Goal: Transaction & Acquisition: Purchase product/service

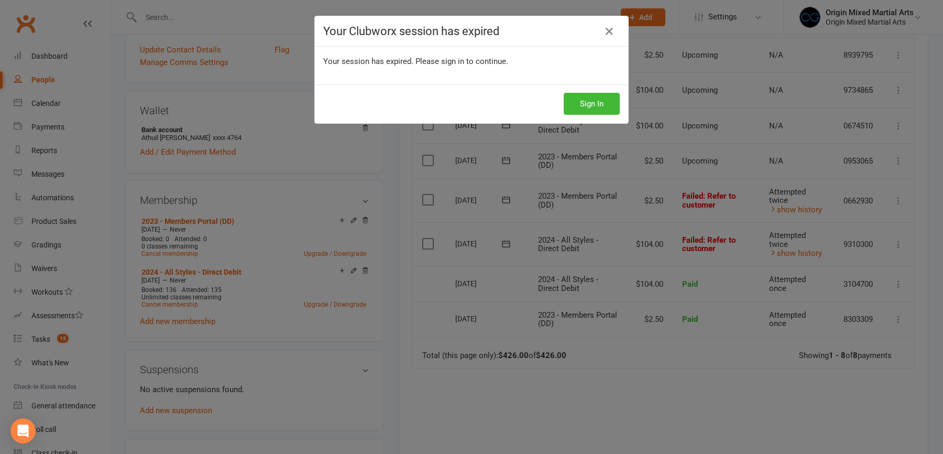
scroll to position [262, 0]
click at [609, 101] on button "Sign In" at bounding box center [592, 104] width 56 height 22
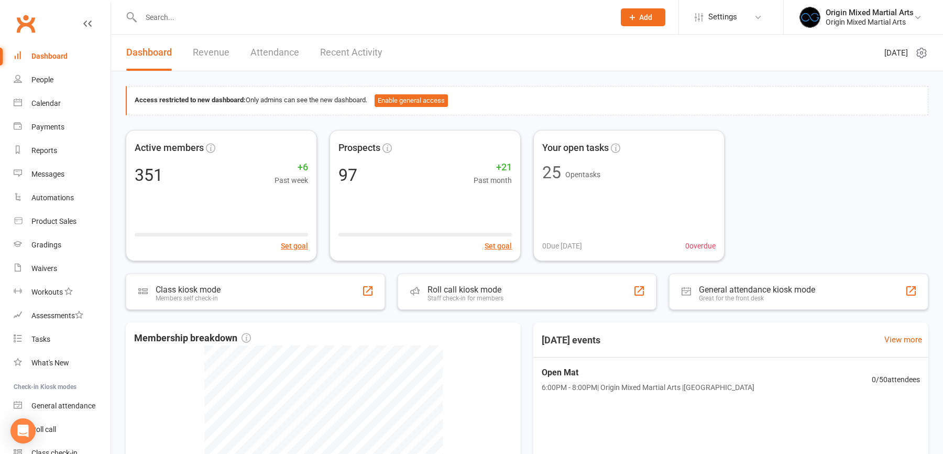
click at [163, 18] on input "text" at bounding box center [372, 17] width 469 height 15
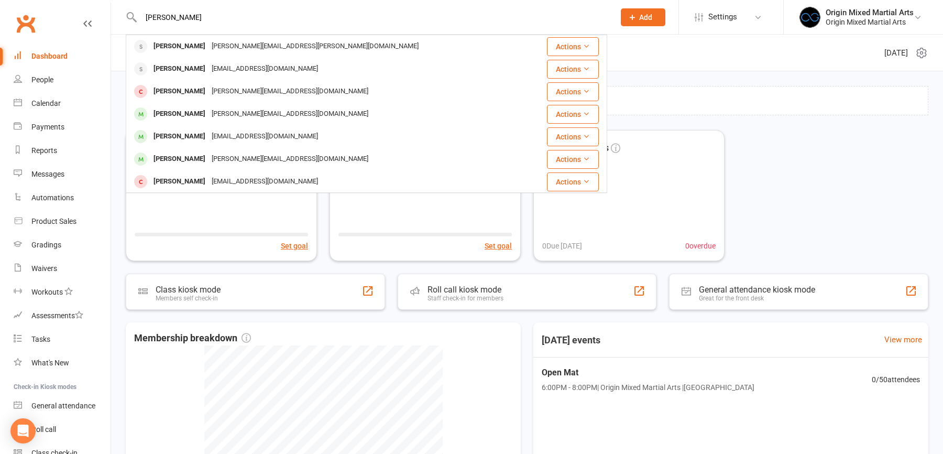
type input "ryan jam"
click at [188, 43] on div "Ryan James" at bounding box center [179, 46] width 58 height 15
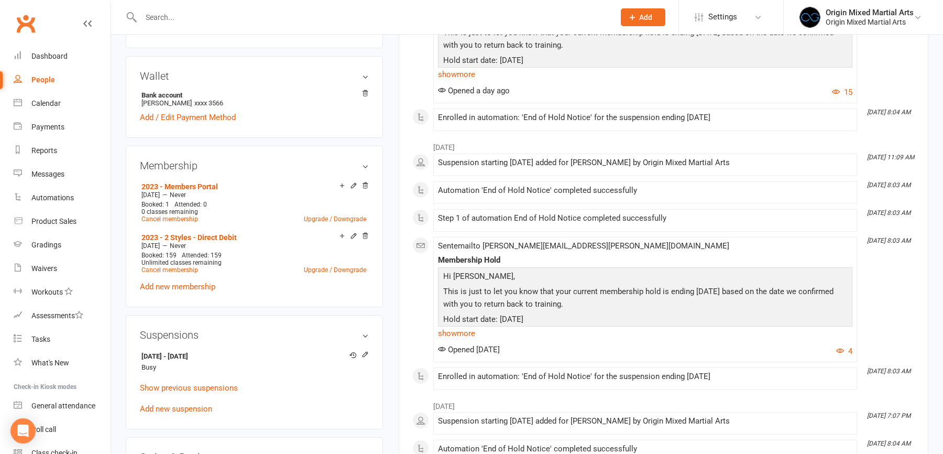
scroll to position [368, 0]
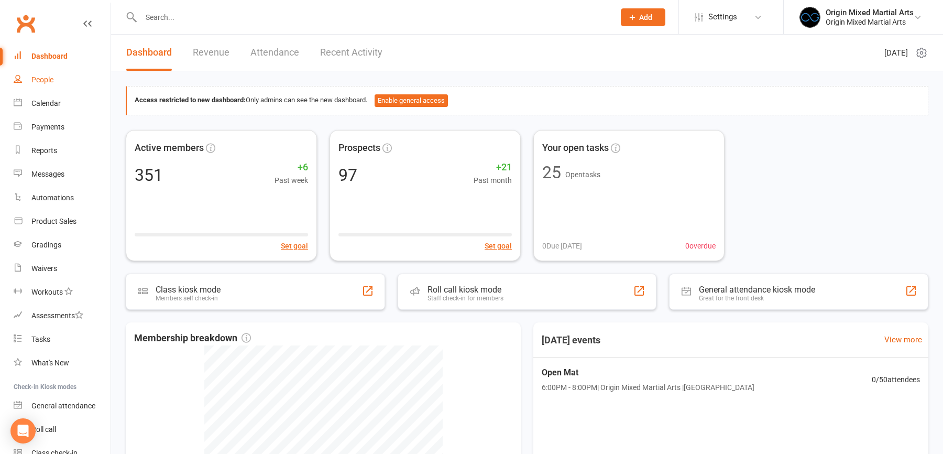
click at [59, 81] on link "People" at bounding box center [62, 80] width 97 height 24
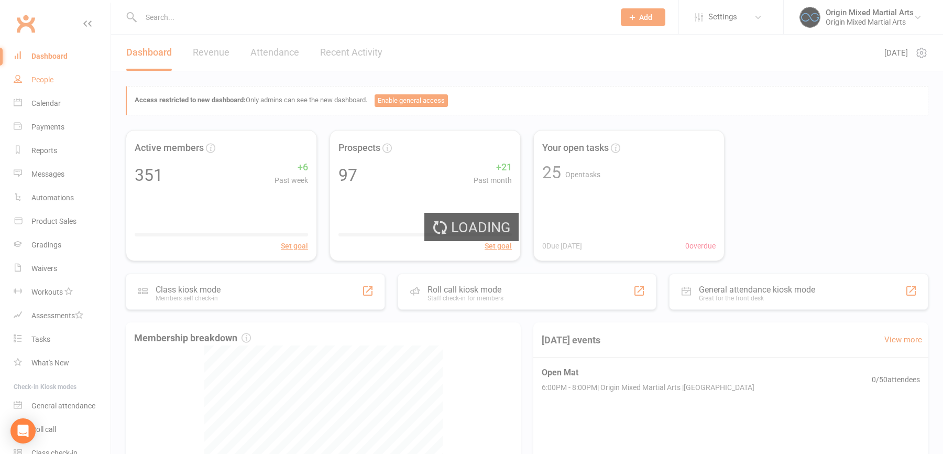
select select "100"
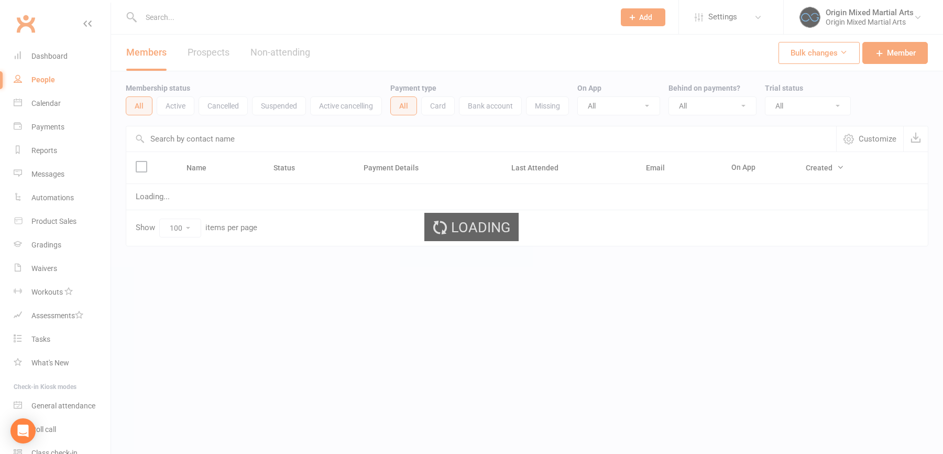
click at [186, 14] on input "text" at bounding box center [372, 17] width 469 height 15
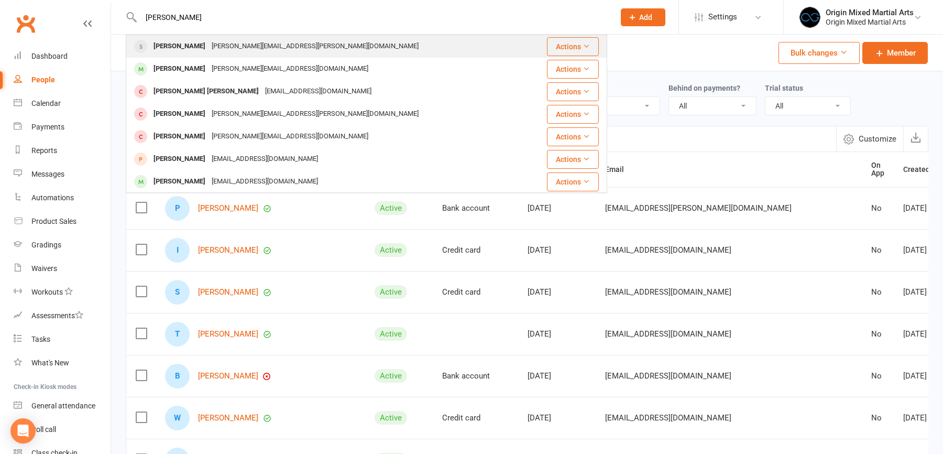
type input "ryan james"
click at [227, 46] on div "[PERSON_NAME][EMAIL_ADDRESS][PERSON_NAME][DOMAIN_NAME]" at bounding box center [315, 46] width 213 height 15
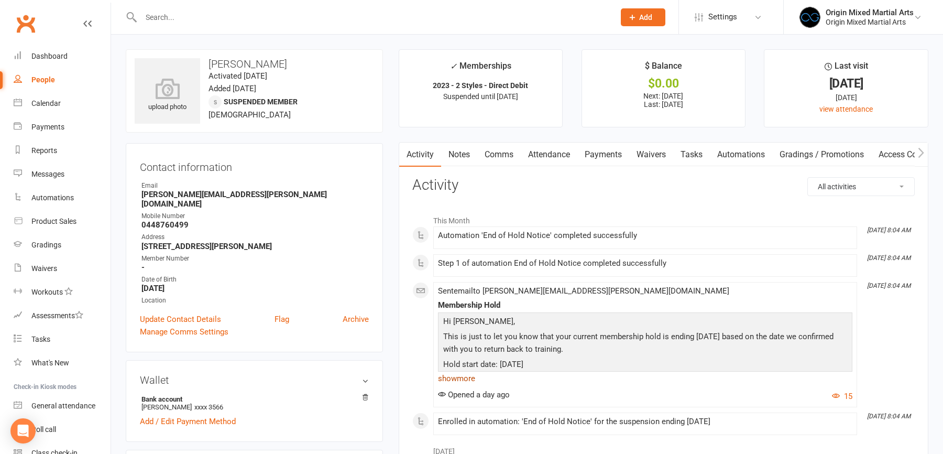
click at [451, 375] on link "show more" at bounding box center [645, 378] width 414 height 15
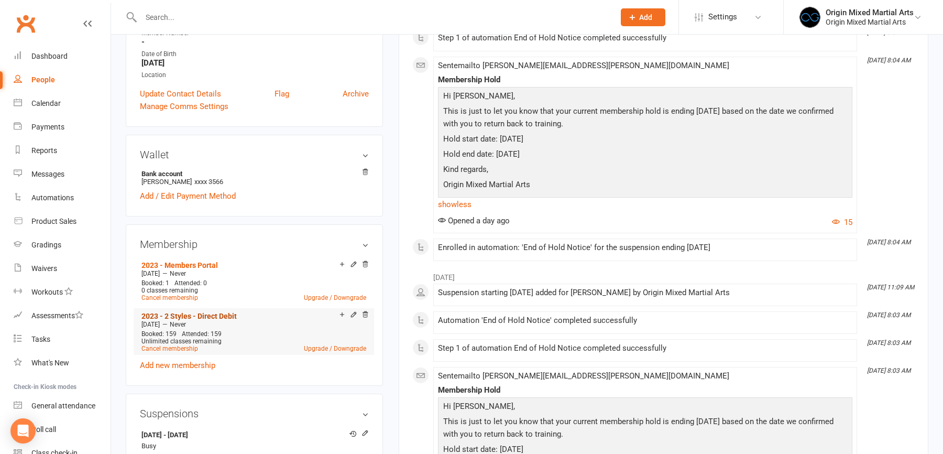
scroll to position [340, 0]
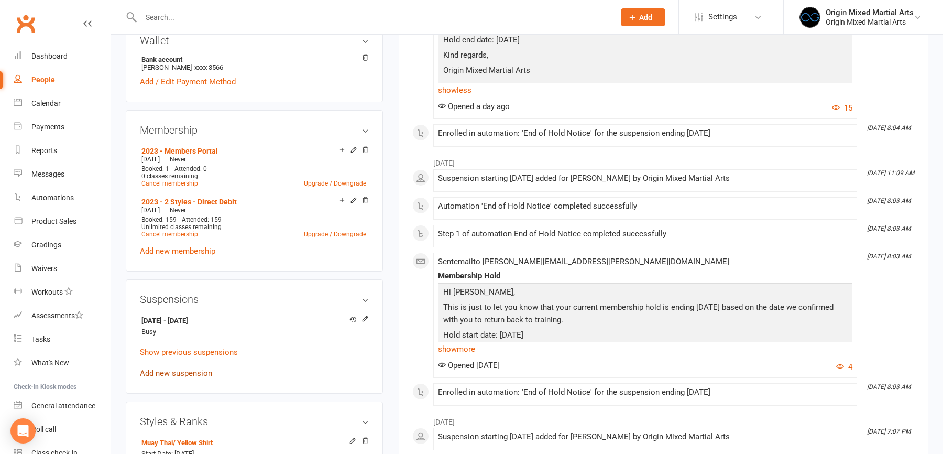
click at [185, 368] on link "Add new suspension" at bounding box center [176, 372] width 72 height 9
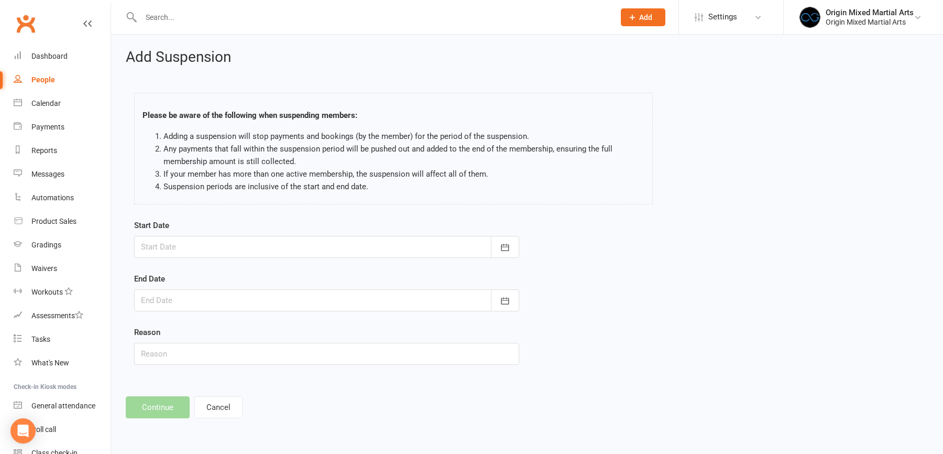
click at [243, 238] on div at bounding box center [326, 247] width 385 height 22
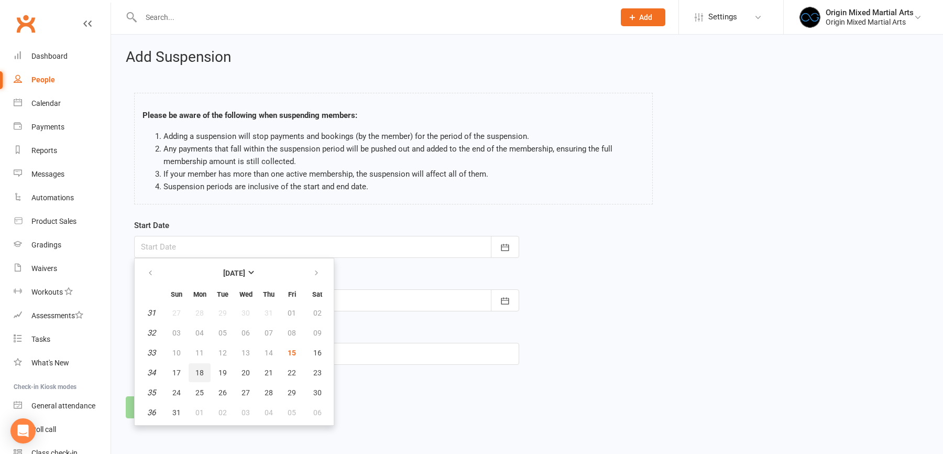
click at [203, 368] on button "18" at bounding box center [200, 372] width 22 height 19
type input "18 Aug 2025"
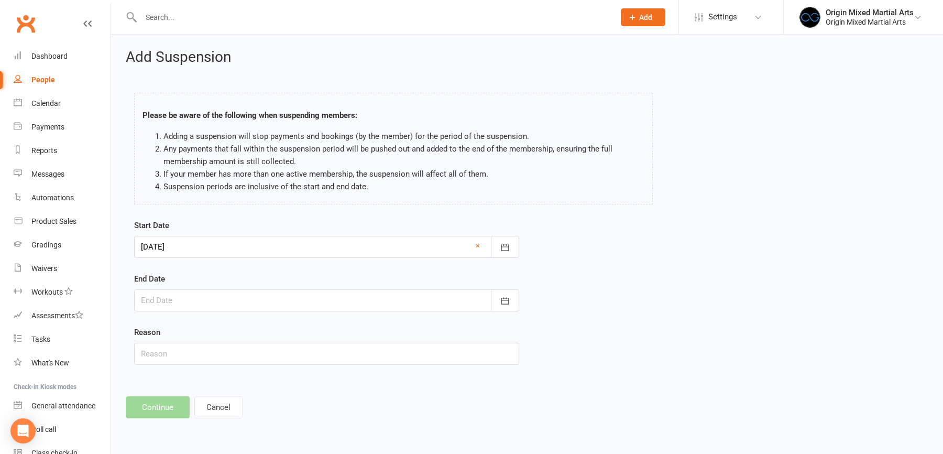
click at [225, 309] on div at bounding box center [326, 300] width 385 height 22
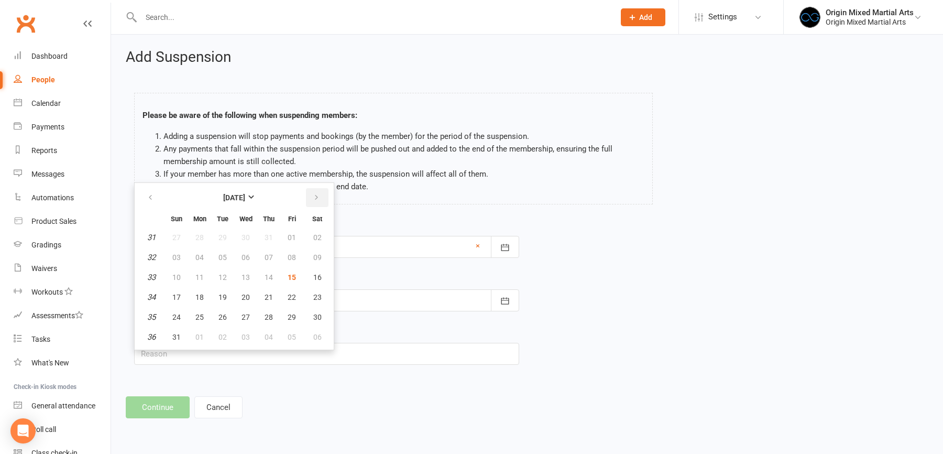
click at [315, 196] on icon "button" at bounding box center [316, 197] width 7 height 8
click at [176, 253] on span "07" at bounding box center [176, 257] width 8 height 8
type input "07 Sep 2025"
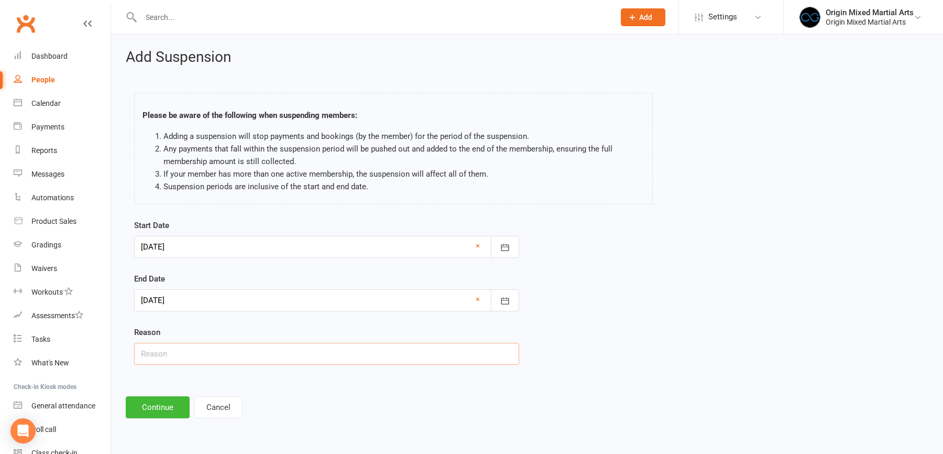
click at [178, 347] on input "text" at bounding box center [326, 354] width 385 height 22
click at [177, 356] on input "text" at bounding box center [326, 354] width 385 height 22
type input "w"
type input "Away"
click at [160, 401] on button "Continue" at bounding box center [158, 407] width 64 height 22
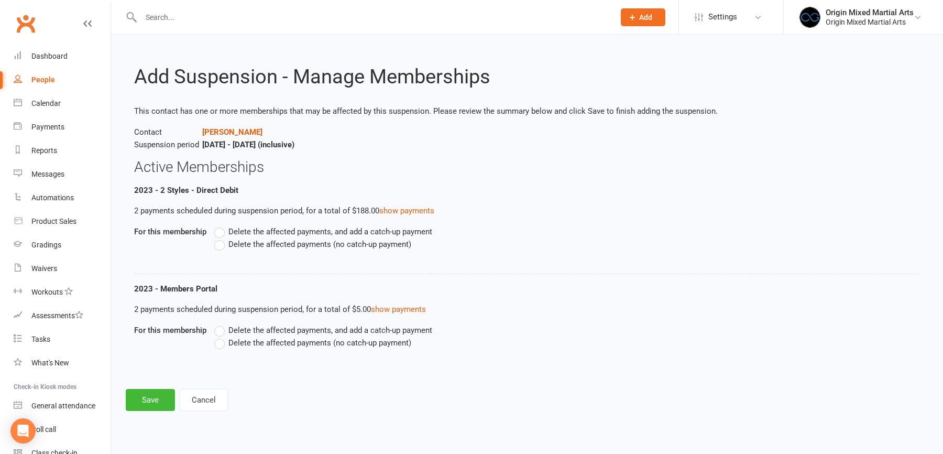
click at [251, 248] on span "Delete the affected payments (no catch-up payment)" at bounding box center [319, 243] width 183 height 11
click at [221, 238] on input "Delete the affected payments (no catch-up payment)" at bounding box center [217, 238] width 7 height 0
click at [246, 343] on span "Delete the affected payments (no catch-up payment)" at bounding box center [319, 341] width 183 height 11
click at [221, 336] on input "Delete the affected payments (no catch-up payment)" at bounding box center [217, 336] width 7 height 0
click at [158, 396] on button "Save" at bounding box center [150, 400] width 49 height 22
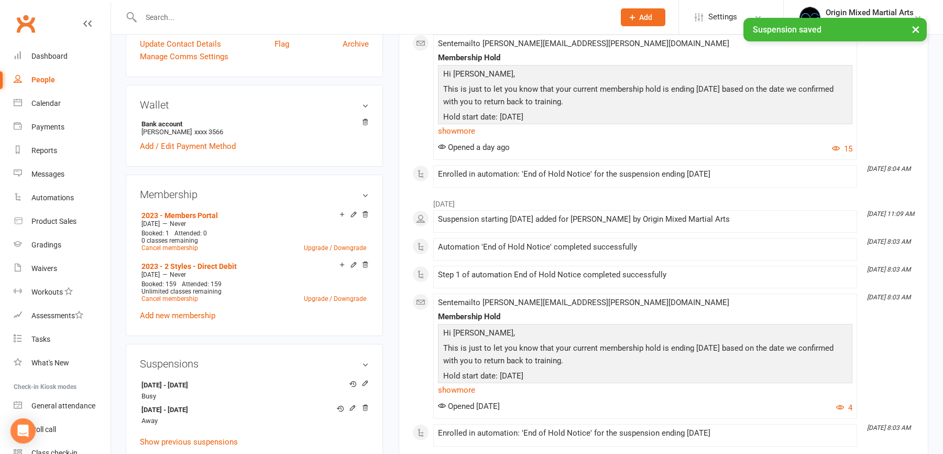
scroll to position [344, 0]
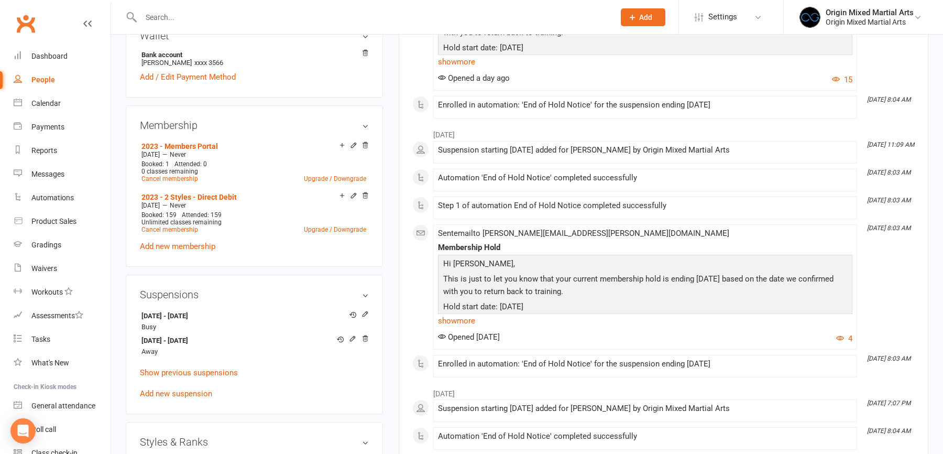
click at [195, 19] on input "text" at bounding box center [372, 17] width 469 height 15
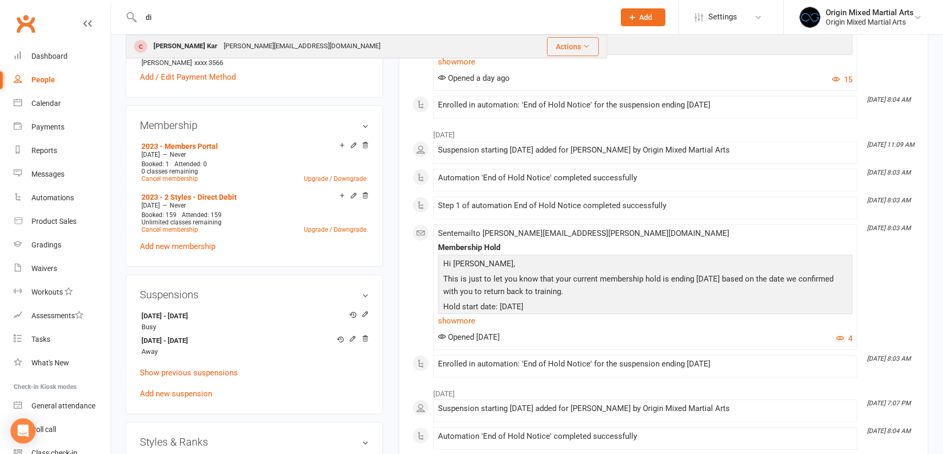
type input "d"
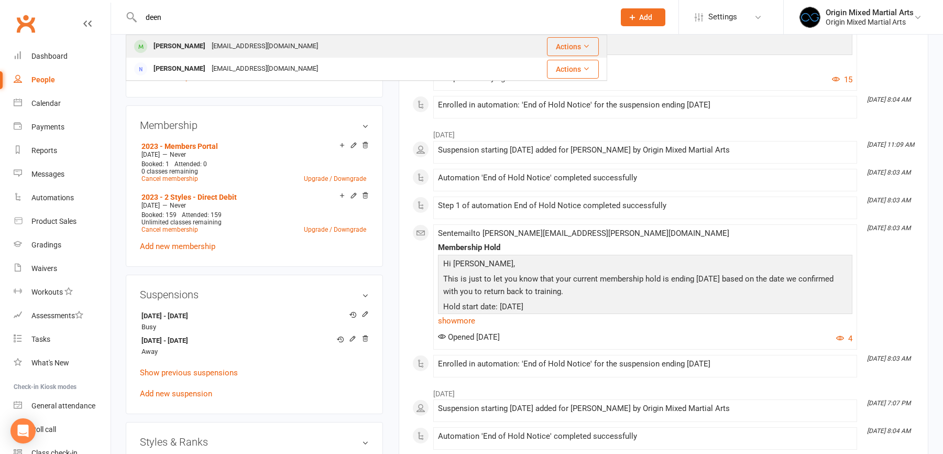
type input "deen"
click at [235, 50] on div "dweeraman7@gmail.com" at bounding box center [265, 46] width 113 height 15
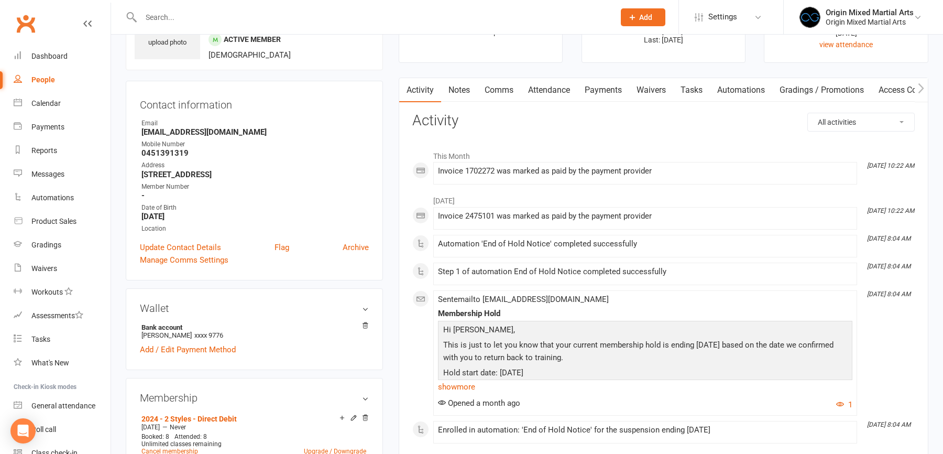
scroll to position [260, 0]
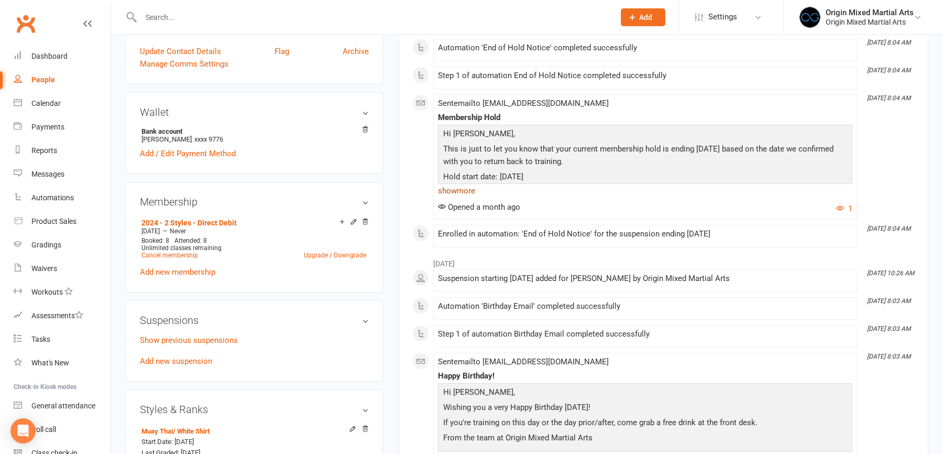
click at [456, 189] on link "show more" at bounding box center [645, 190] width 414 height 15
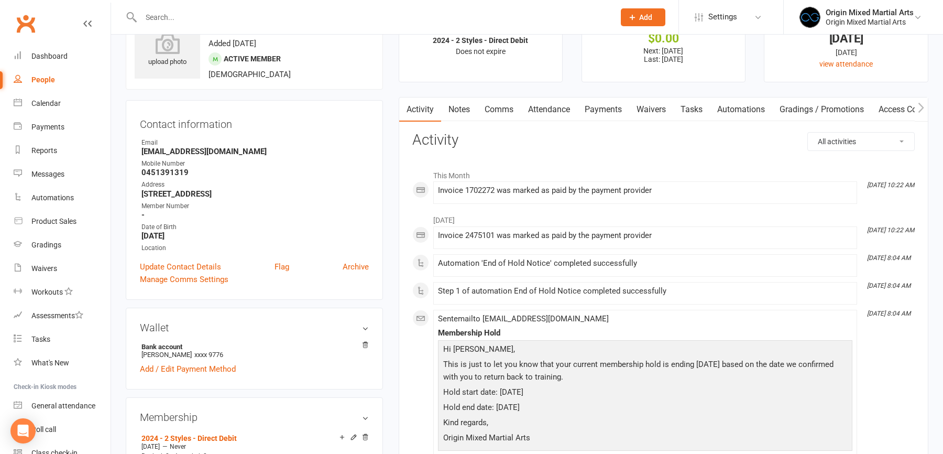
scroll to position [0, 0]
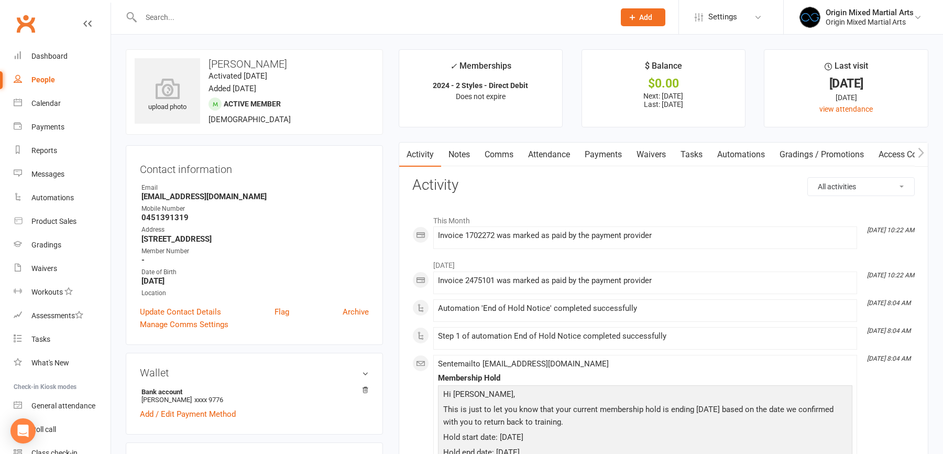
click at [596, 157] on link "Payments" at bounding box center [603, 155] width 52 height 24
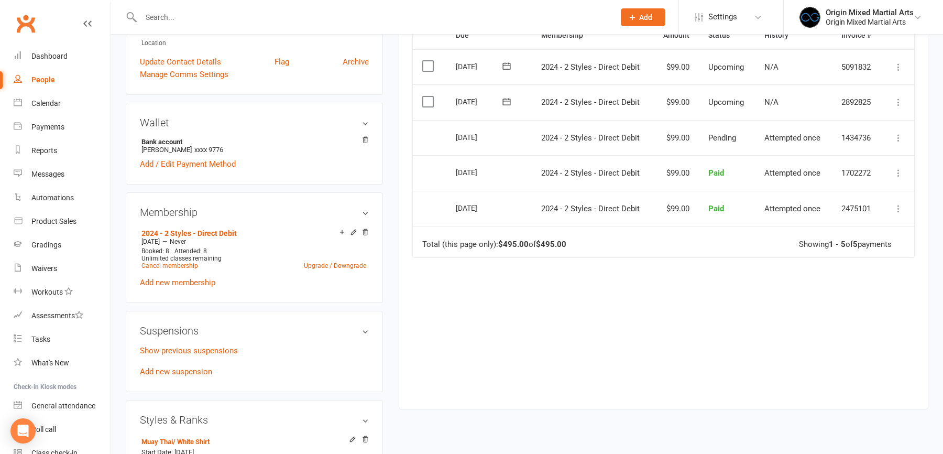
scroll to position [456, 0]
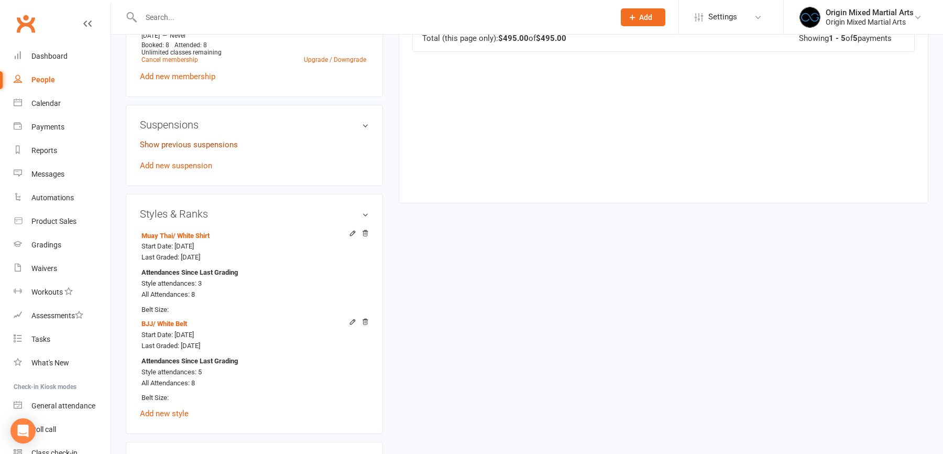
click at [218, 141] on link "Show previous suspensions" at bounding box center [189, 144] width 98 height 9
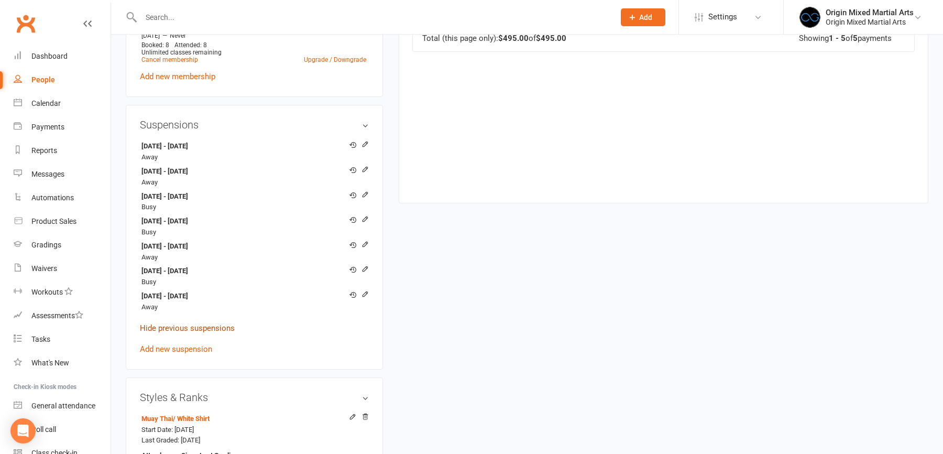
click at [200, 326] on link "Hide previous suspensions" at bounding box center [187, 327] width 95 height 9
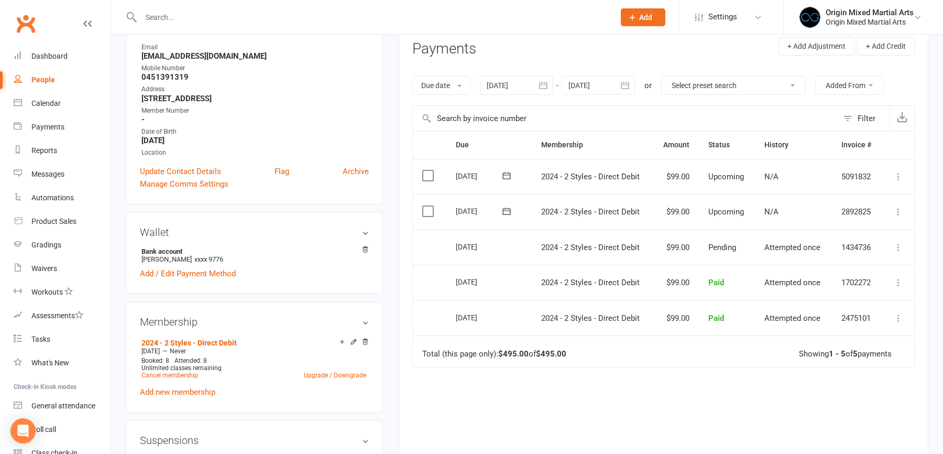
scroll to position [218, 0]
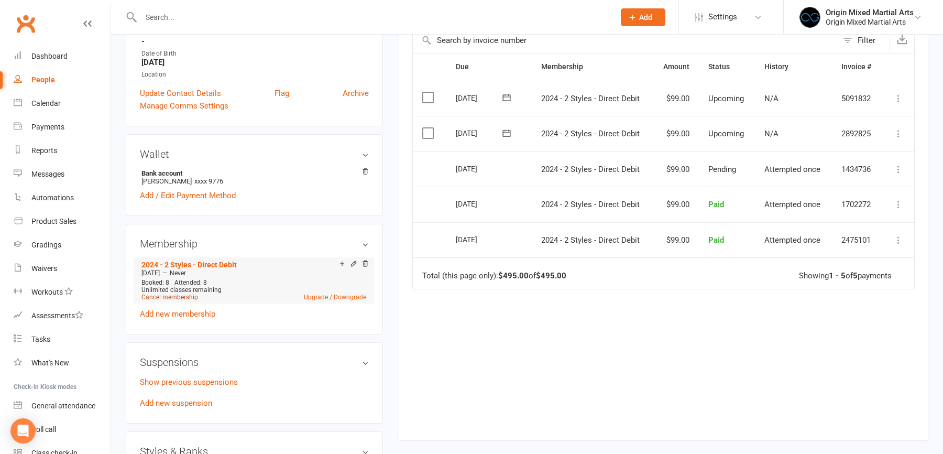
click at [183, 293] on link "Cancel membership" at bounding box center [169, 296] width 57 height 7
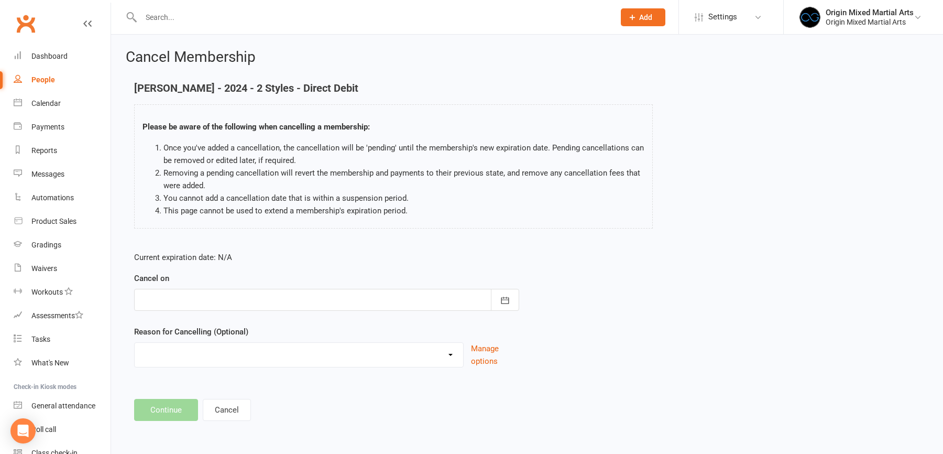
click at [196, 294] on div at bounding box center [326, 300] width 385 height 22
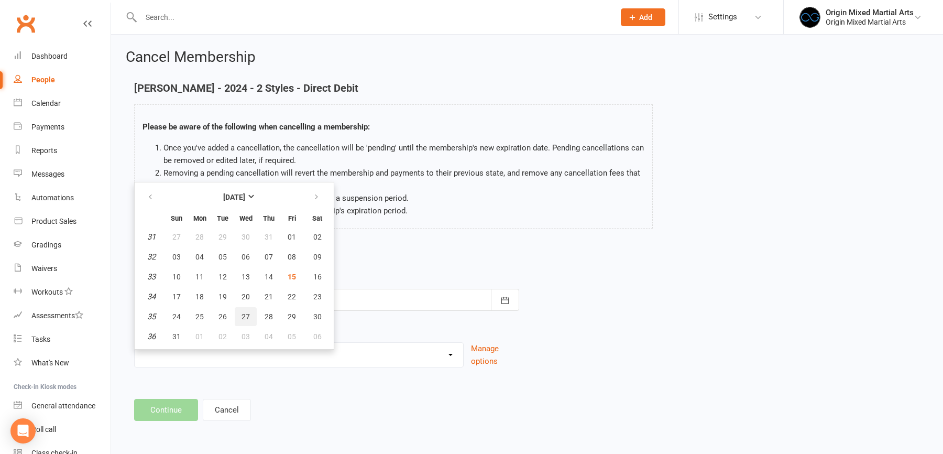
click at [238, 311] on button "27" at bounding box center [246, 316] width 22 height 19
type input "27 Aug 2025"
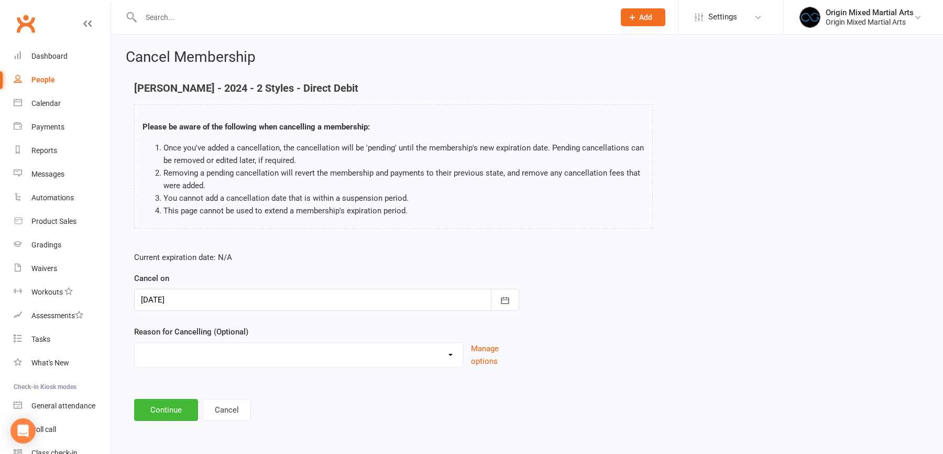
click at [221, 346] on select "Asked to Leave Financial Holiday Injury Moving No Contact No Time Not Intereste…" at bounding box center [299, 353] width 329 height 21
select select "6"
click at [174, 407] on button "Continue" at bounding box center [166, 410] width 64 height 22
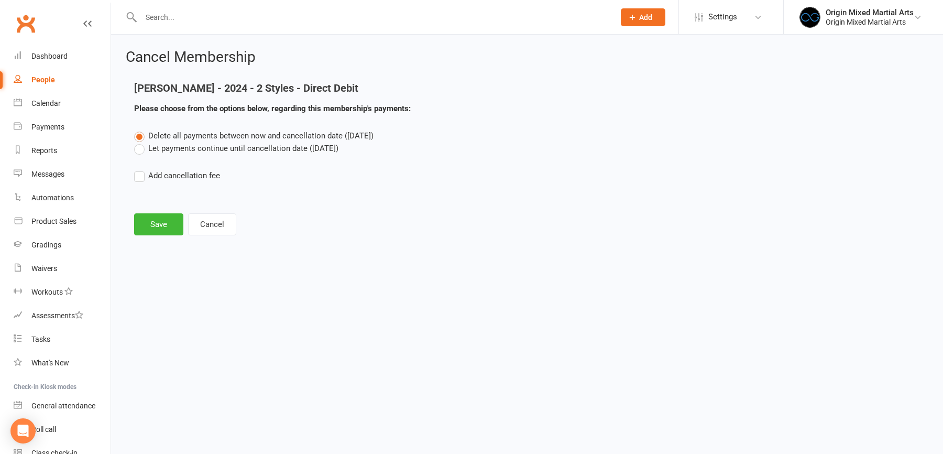
click at [184, 144] on label "Let payments continue until cancellation date (Aug 27, 2025)" at bounding box center [236, 148] width 204 height 13
click at [141, 142] on input "Let payments continue until cancellation date (Aug 27, 2025)" at bounding box center [137, 142] width 7 height 0
click at [160, 212] on main "Deen Weeraman - 2024 - 2 Styles - Direct Debit Please choose from the options b…" at bounding box center [527, 158] width 803 height 153
click at [160, 219] on button "Save" at bounding box center [158, 224] width 49 height 22
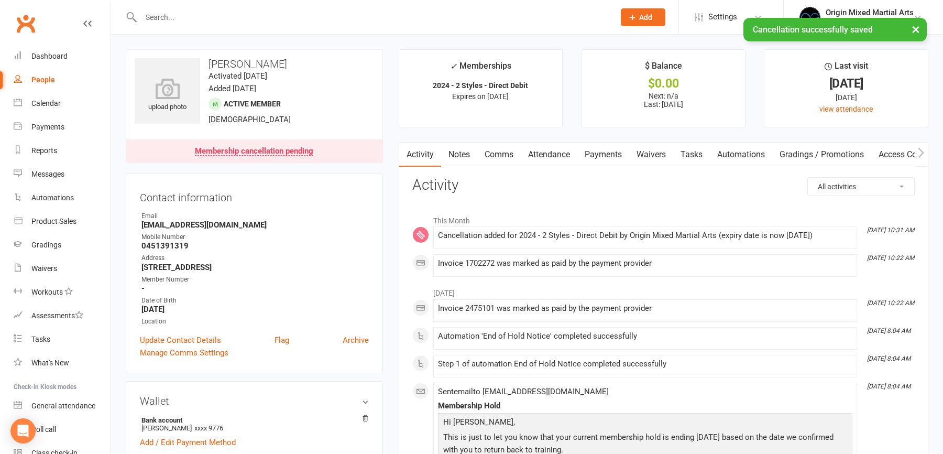
click at [595, 150] on link "Payments" at bounding box center [603, 155] width 52 height 24
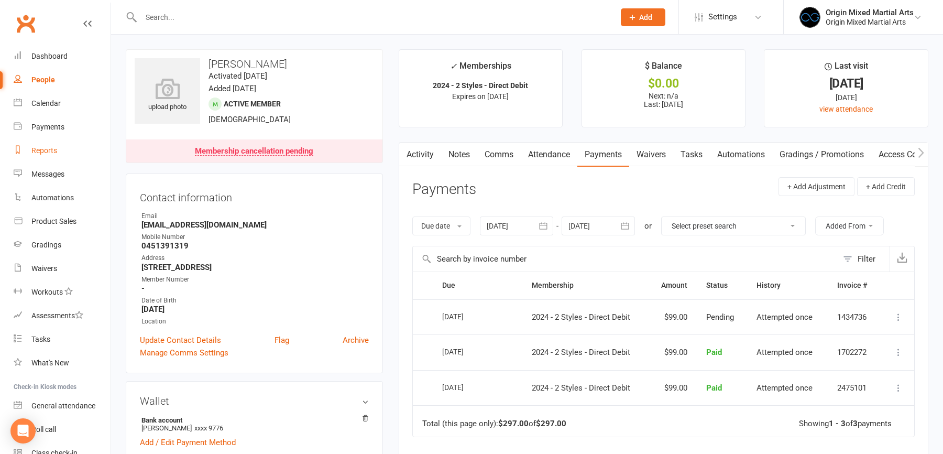
click at [48, 155] on div "Reports" at bounding box center [44, 150] width 26 height 8
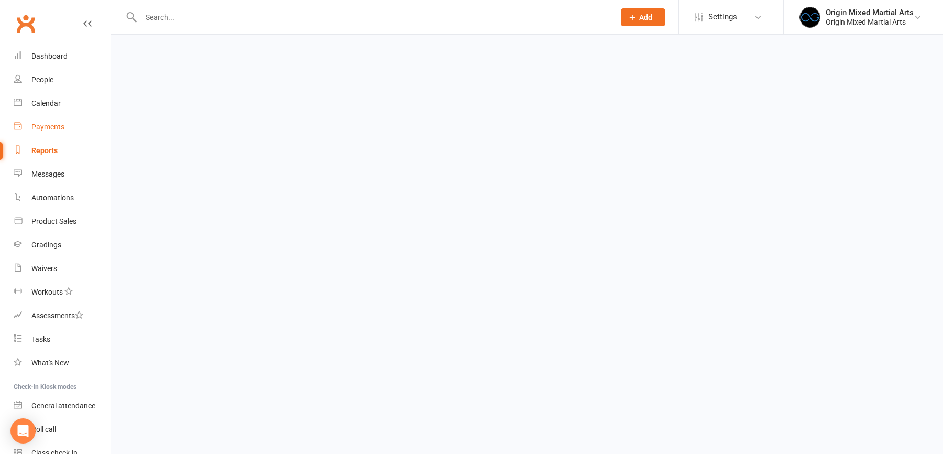
select select "50"
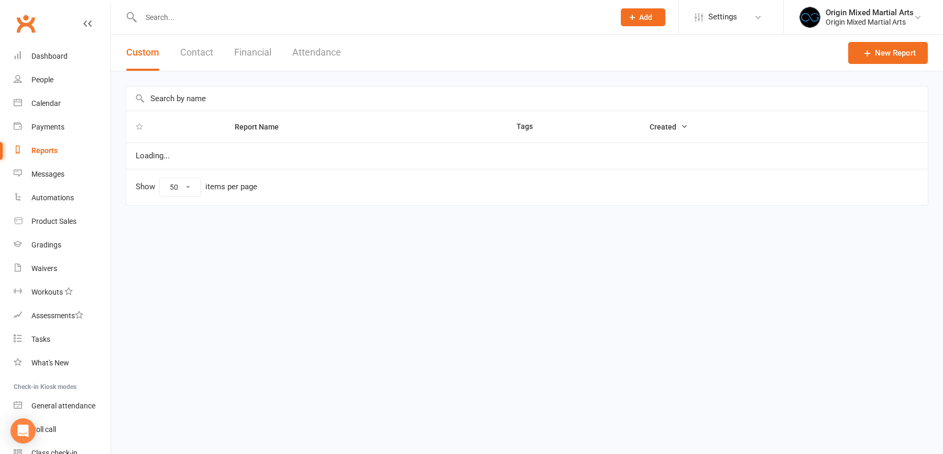
click at [233, 61] on div "Custom Contact Financial Attendance" at bounding box center [233, 53] width 245 height 36
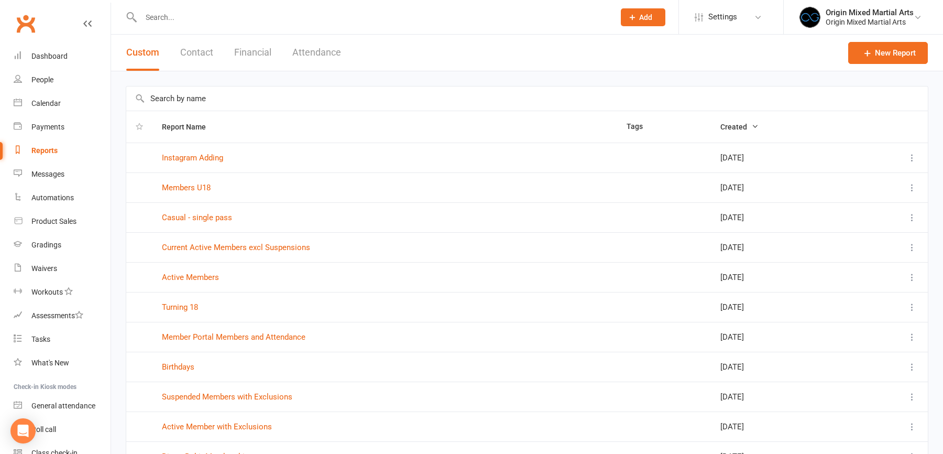
click at [244, 57] on button "Financial" at bounding box center [252, 53] width 37 height 36
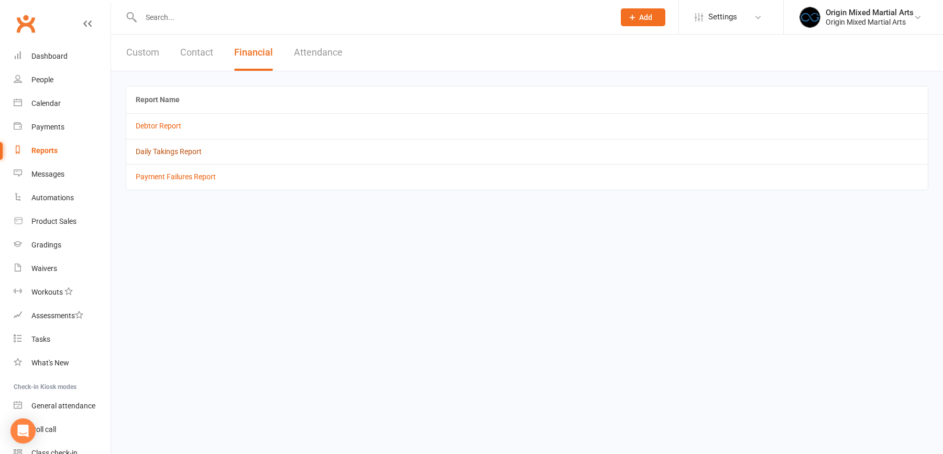
click at [191, 151] on link "Daily Takings Report" at bounding box center [169, 151] width 66 height 8
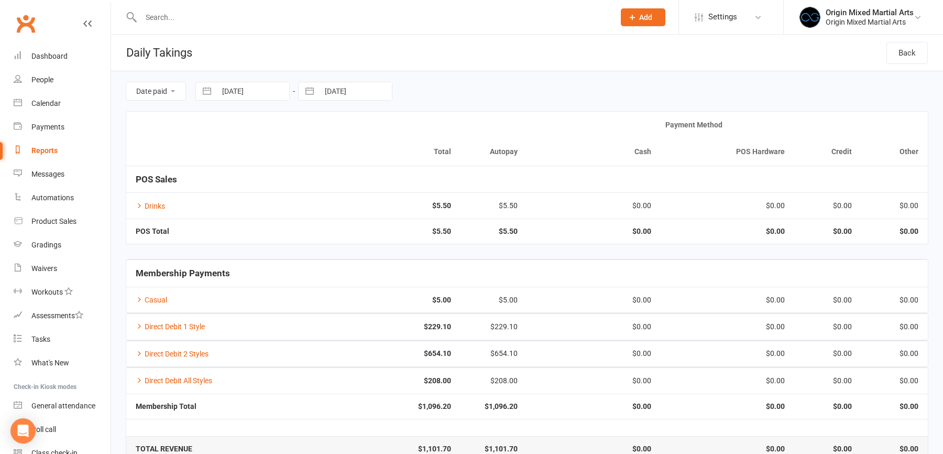
select select "6"
select select "2025"
select select "7"
select select "2025"
select select "8"
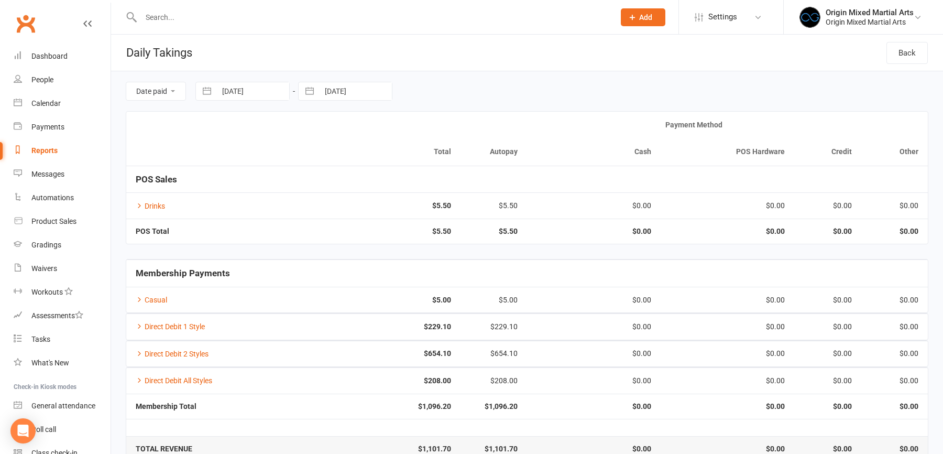
select select "2025"
click at [261, 93] on input "15 Aug 2025" at bounding box center [252, 91] width 73 height 18
click at [255, 212] on td "12" at bounding box center [258, 212] width 20 height 20
type input "12 Aug 2025"
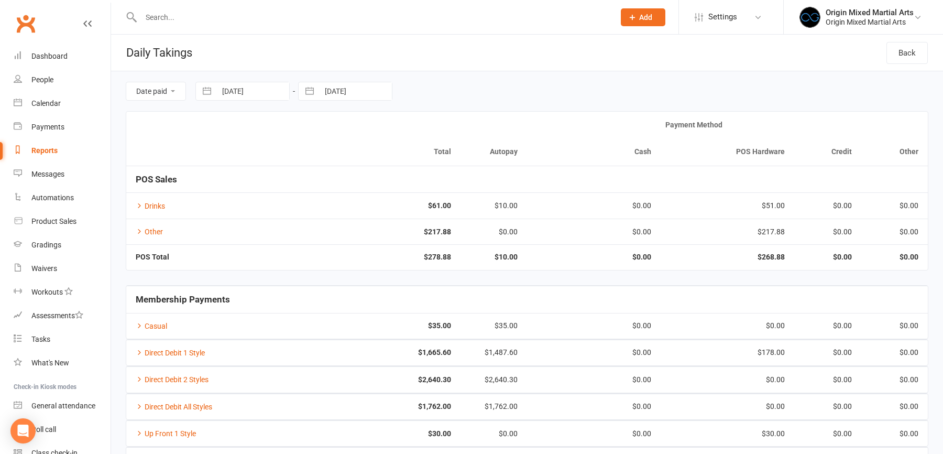
select select "6"
select select "2025"
select select "7"
select select "2025"
select select "8"
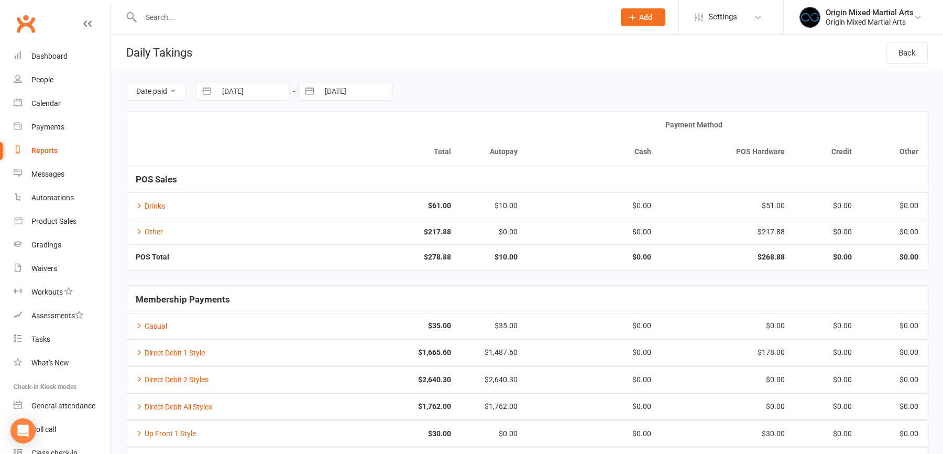
select select "2025"
click at [340, 90] on input "15 Aug 2025" at bounding box center [355, 91] width 73 height 18
click at [356, 210] on td "12" at bounding box center [361, 212] width 20 height 20
type input "12 Aug 2025"
select select "6"
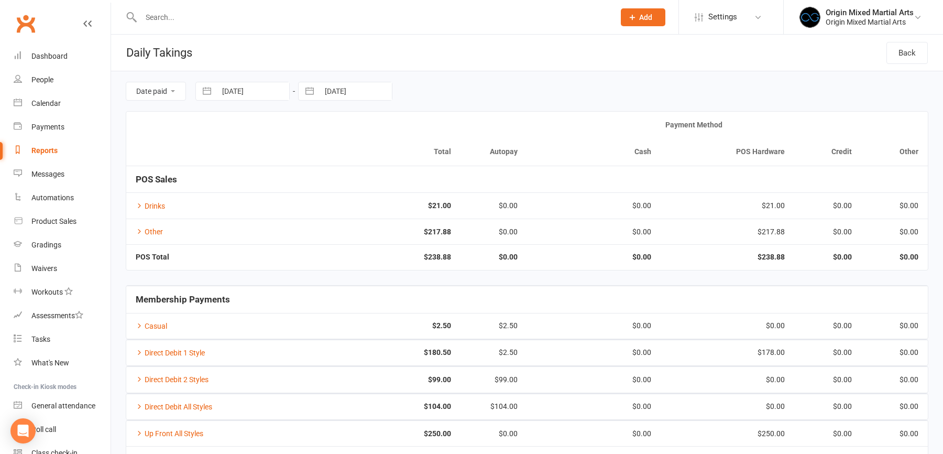
select select "2025"
select select "7"
select select "2025"
select select "8"
select select "2025"
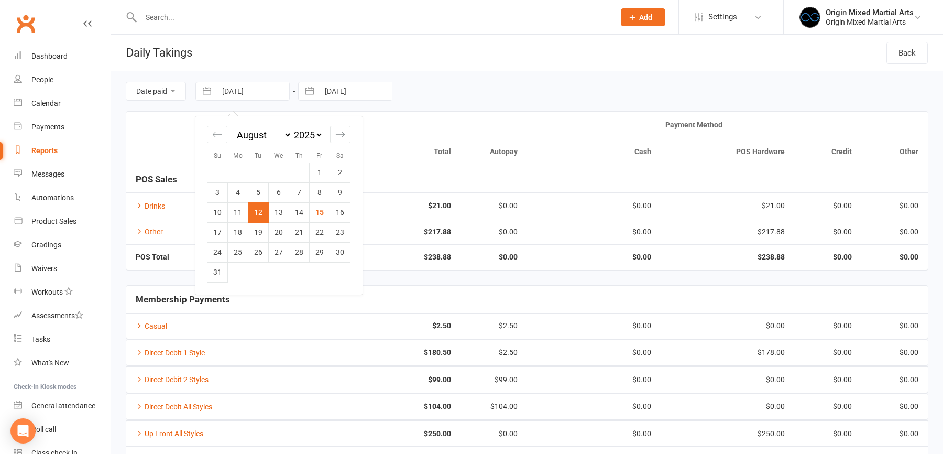
click at [219, 84] on input "12 Aug 2025" at bounding box center [252, 91] width 73 height 18
click at [238, 209] on td "11" at bounding box center [238, 212] width 20 height 20
type input "11 Aug 2025"
select select "6"
select select "2025"
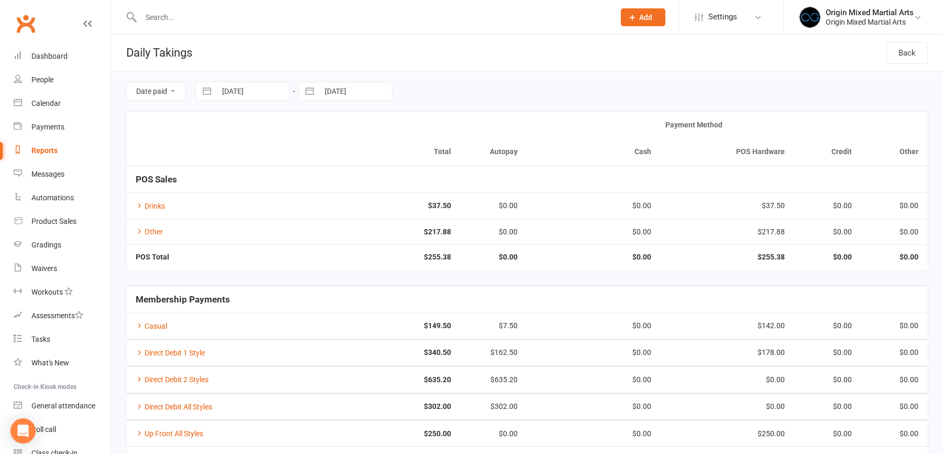
select select "7"
select select "2025"
select select "8"
select select "2025"
click at [337, 87] on input "12 Aug 2025" at bounding box center [355, 91] width 73 height 18
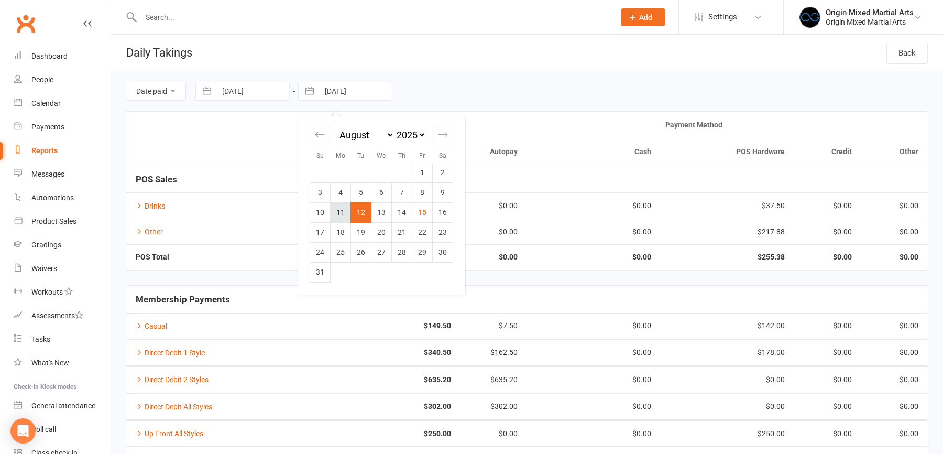
click at [342, 216] on td "11" at bounding box center [341, 212] width 20 height 20
type input "11 Aug 2025"
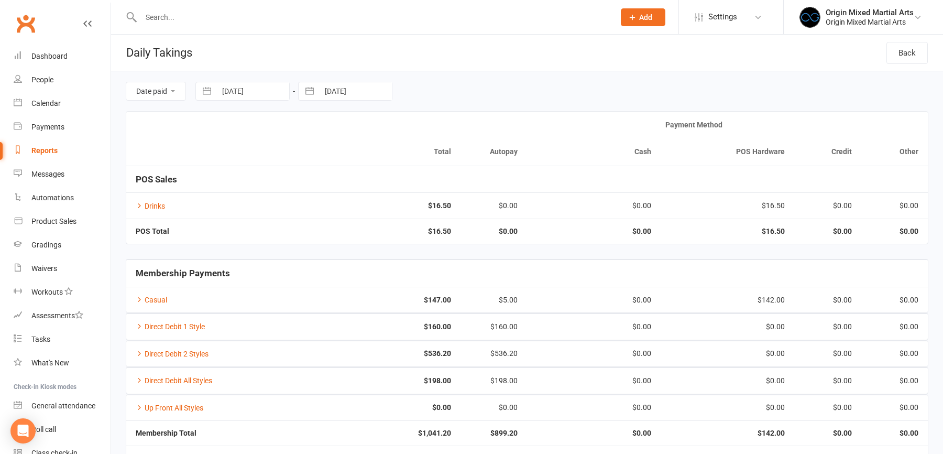
scroll to position [43, 0]
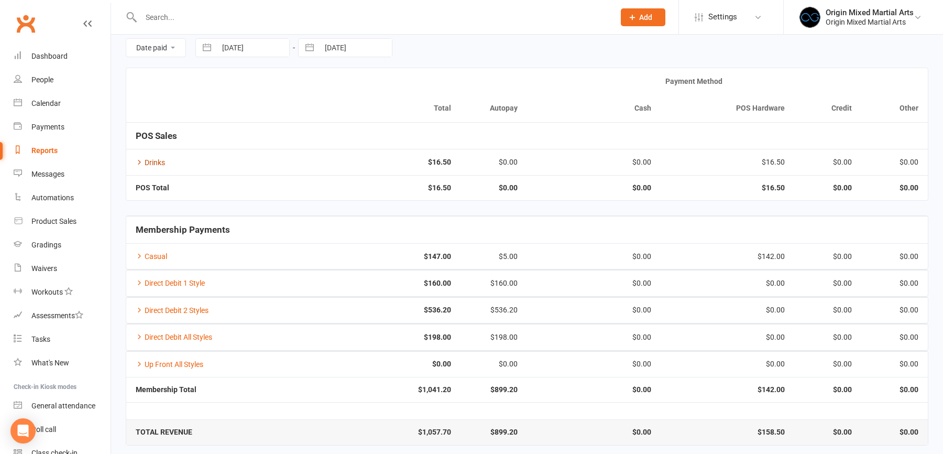
click at [139, 162] on icon at bounding box center [139, 161] width 7 height 7
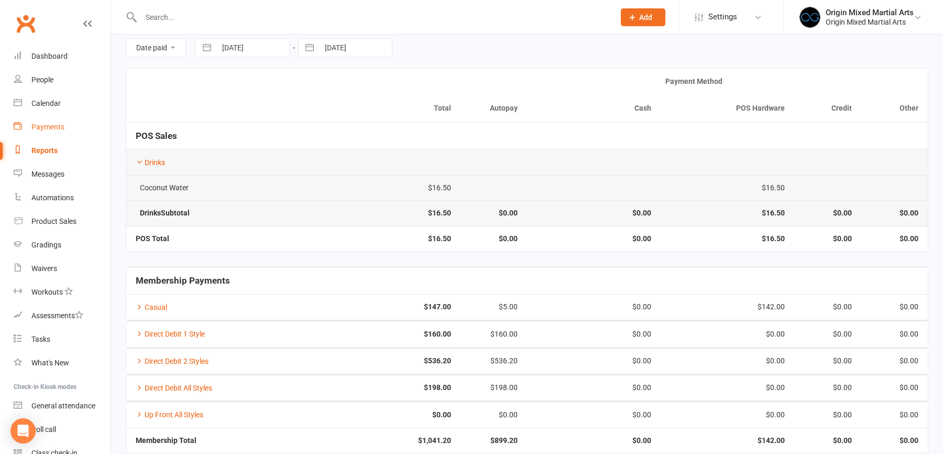
click at [52, 130] on div "Payments" at bounding box center [47, 127] width 33 height 8
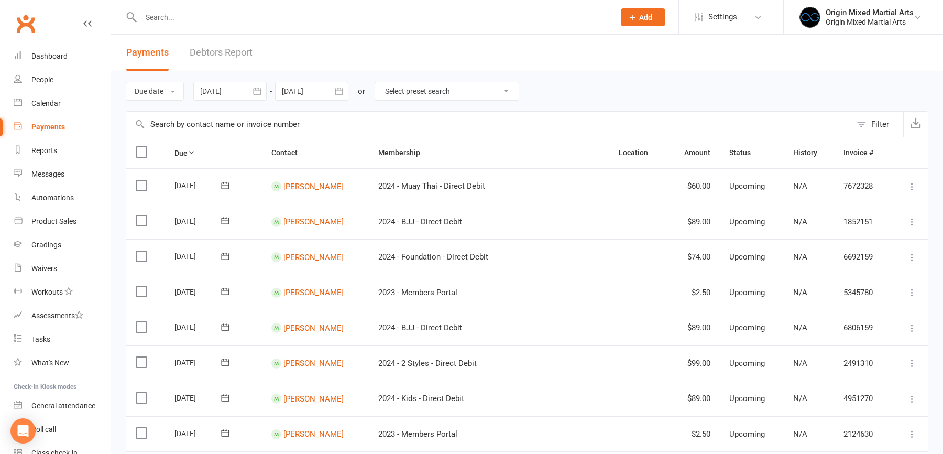
click at [245, 91] on div at bounding box center [229, 91] width 73 height 19
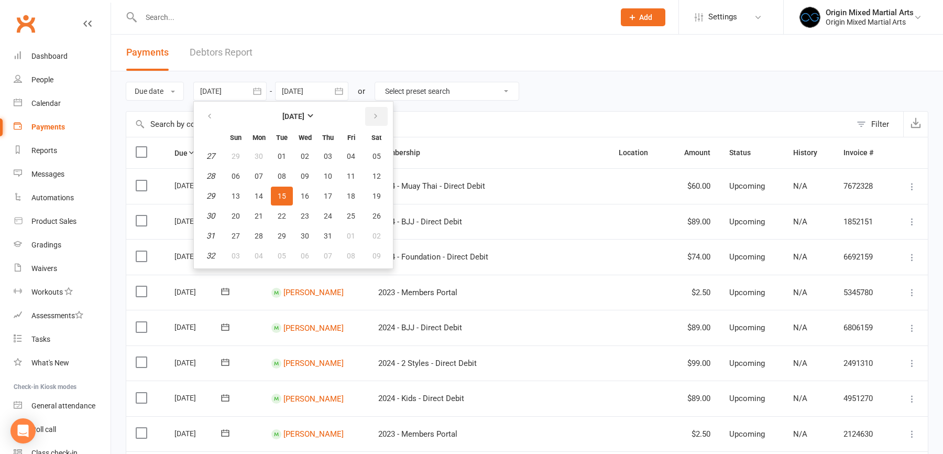
click at [374, 118] on icon "button" at bounding box center [375, 116] width 7 height 8
click at [262, 195] on span "11" at bounding box center [259, 196] width 8 height 8
type input "11 Aug 2025"
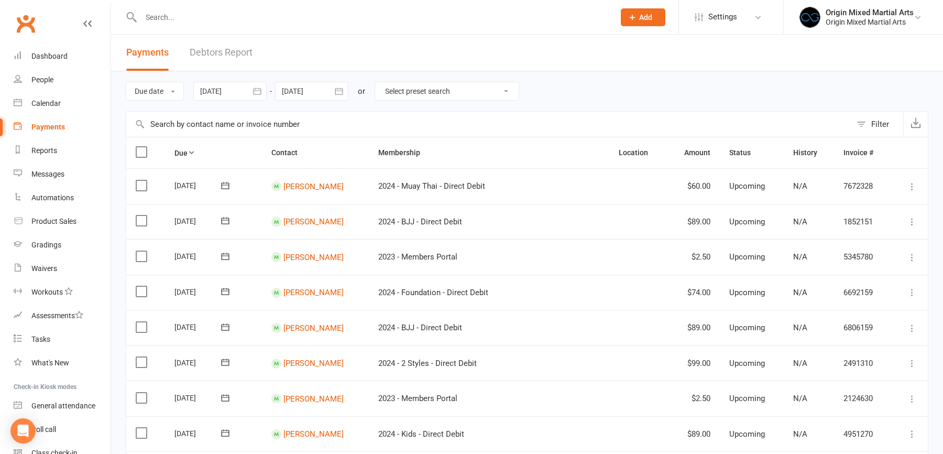
click at [314, 89] on div at bounding box center [311, 91] width 73 height 19
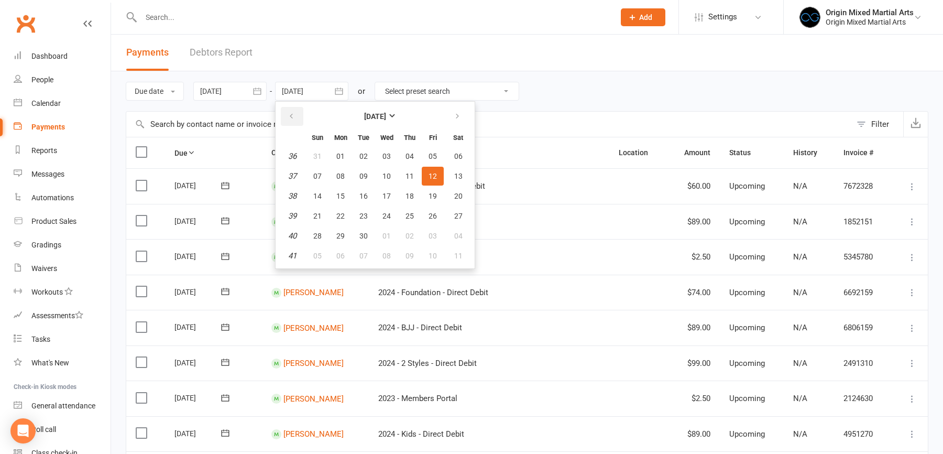
click at [293, 114] on icon "button" at bounding box center [291, 116] width 7 height 8
click at [341, 194] on span "11" at bounding box center [340, 196] width 8 height 8
type input "11 Aug 2025"
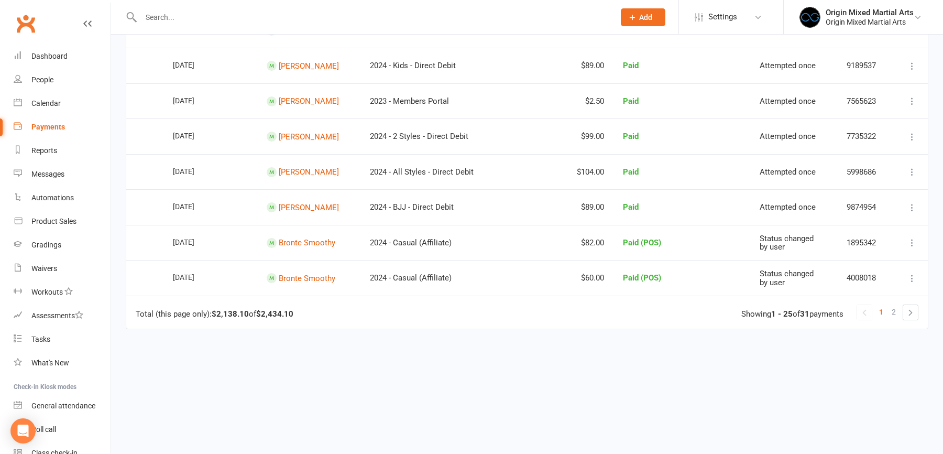
scroll to position [774, 0]
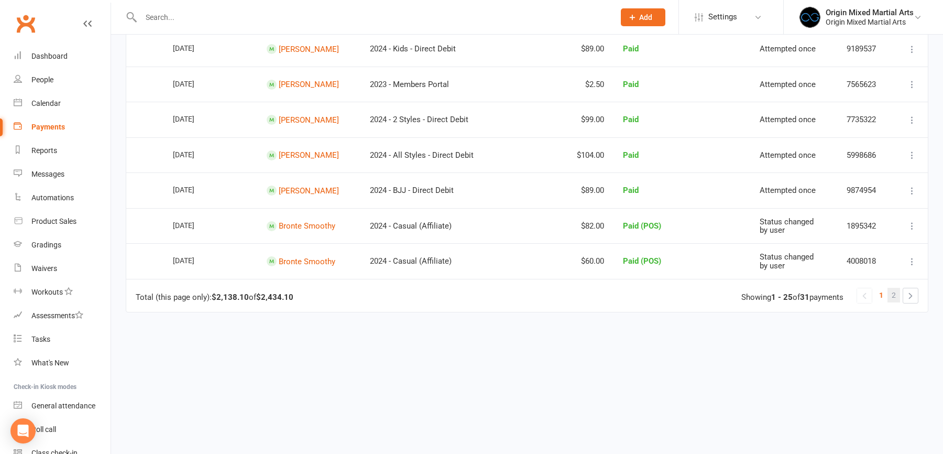
click at [896, 289] on span "2" at bounding box center [894, 295] width 4 height 15
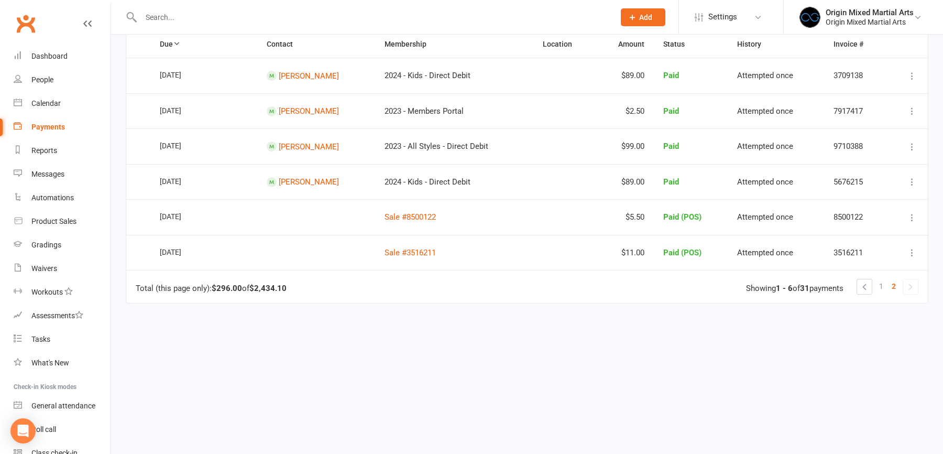
scroll to position [0, 0]
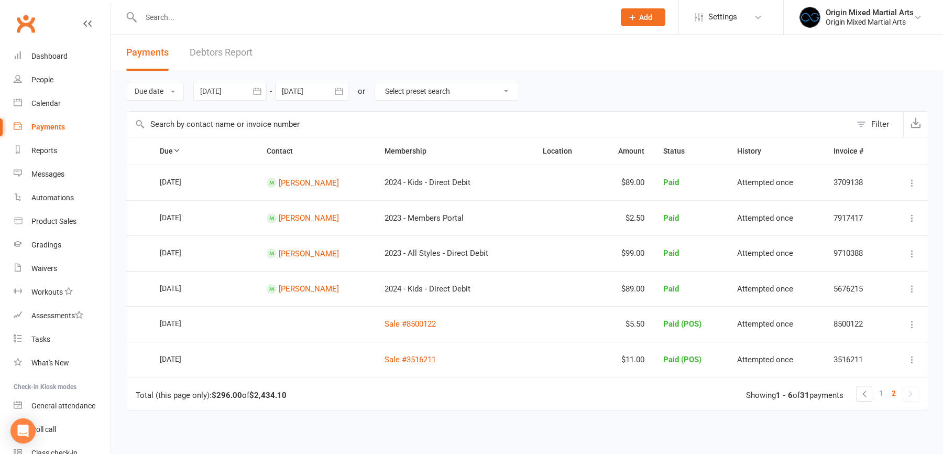
click at [912, 320] on icon at bounding box center [912, 324] width 10 height 10
click at [851, 403] on link "Delete" at bounding box center [865, 407] width 105 height 21
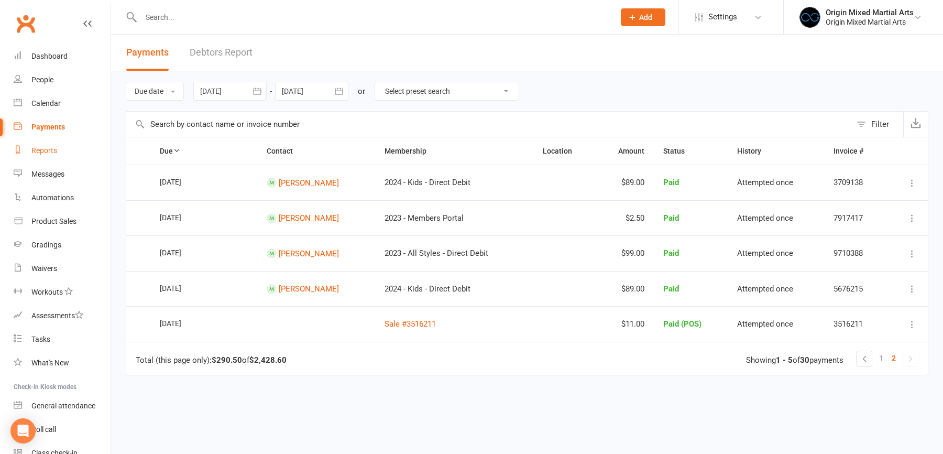
click at [50, 150] on div "Reports" at bounding box center [44, 150] width 26 height 8
select select "50"
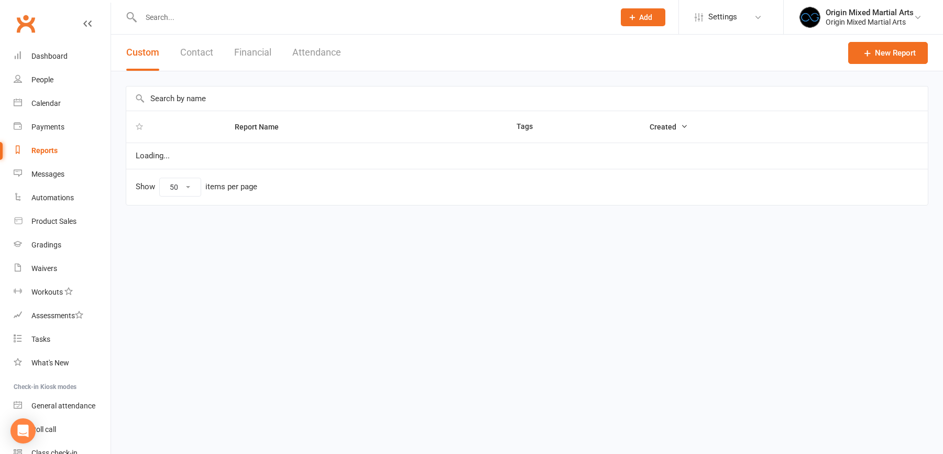
click at [254, 46] on button "Financial" at bounding box center [252, 53] width 37 height 36
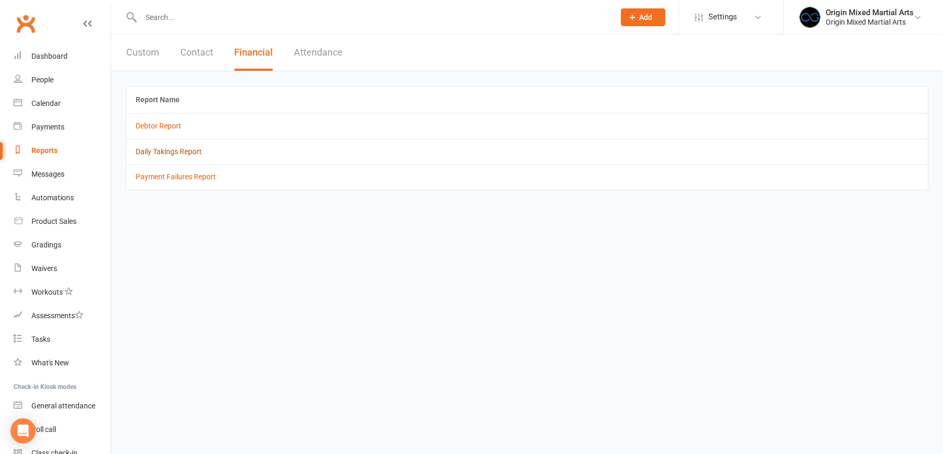
click at [172, 153] on link "Daily Takings Report" at bounding box center [169, 151] width 66 height 8
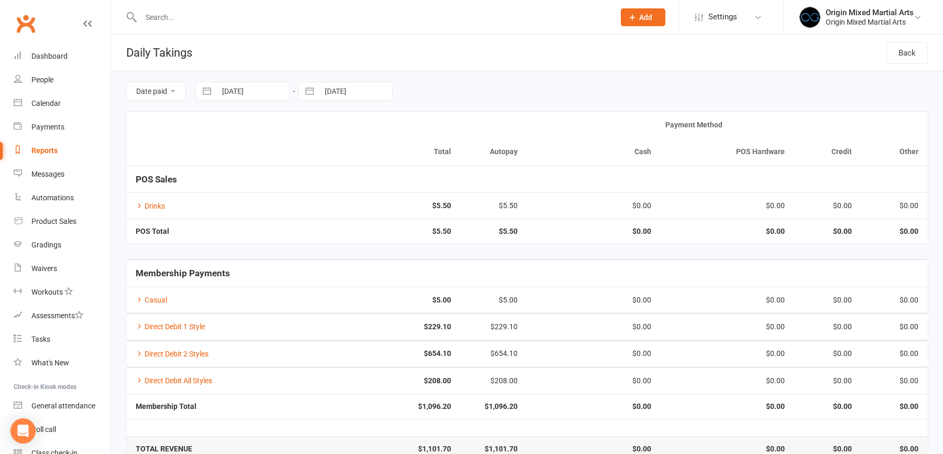
click at [246, 91] on input "15 Aug 2025" at bounding box center [252, 91] width 73 height 18
select select "6"
select select "2025"
select select "7"
select select "2025"
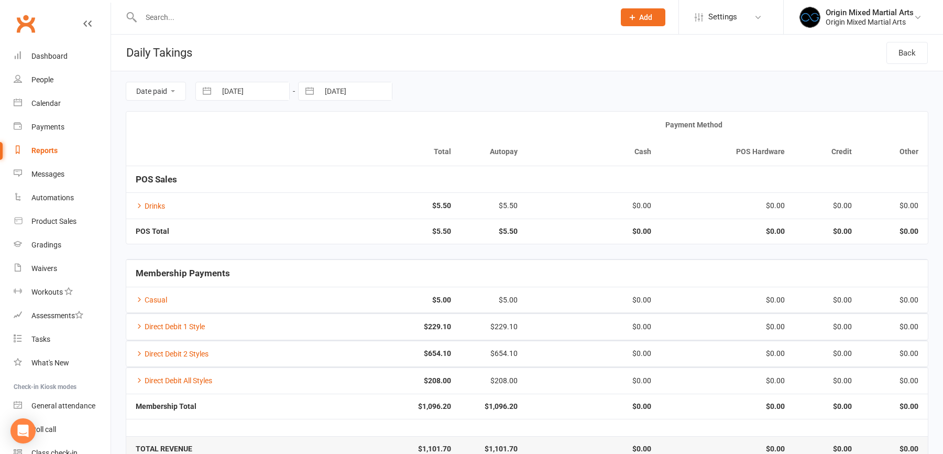
select select "8"
select select "2025"
click at [244, 211] on td "11" at bounding box center [238, 212] width 20 height 20
type input "11 Aug 2025"
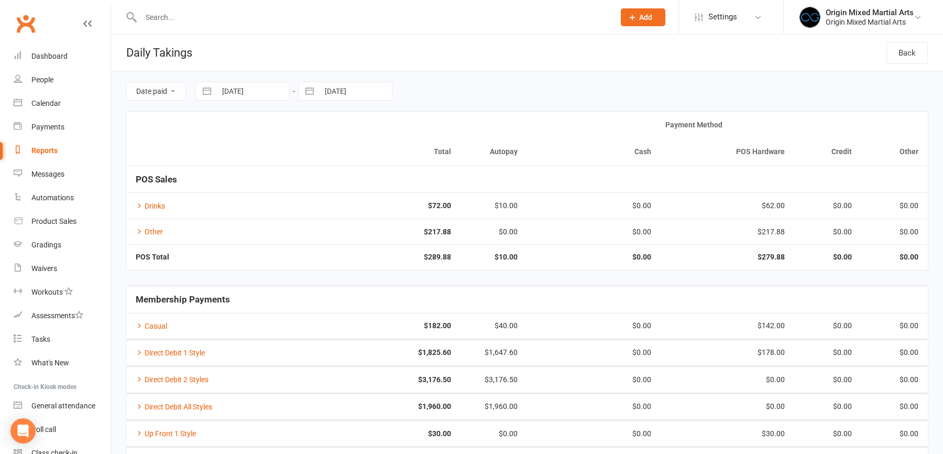
select select "6"
select select "2025"
select select "7"
select select "2025"
select select "8"
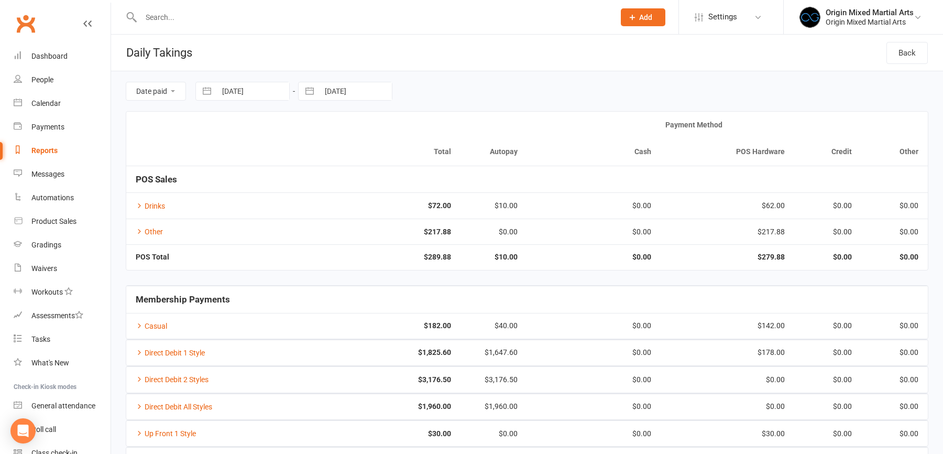
select select "2025"
click at [342, 91] on input "15 Aug 2025" at bounding box center [355, 91] width 73 height 18
click at [343, 206] on td "11" at bounding box center [341, 212] width 20 height 20
type input "11 Aug 2025"
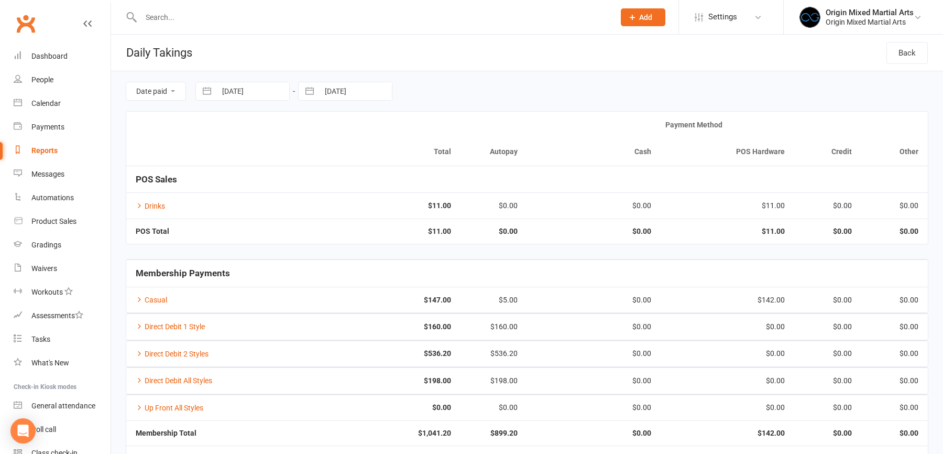
scroll to position [43, 0]
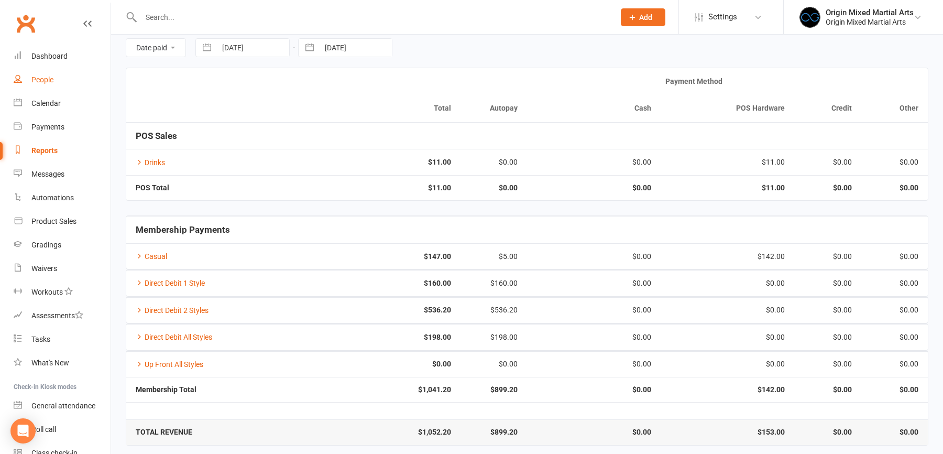
click at [47, 82] on div "People" at bounding box center [42, 79] width 22 height 8
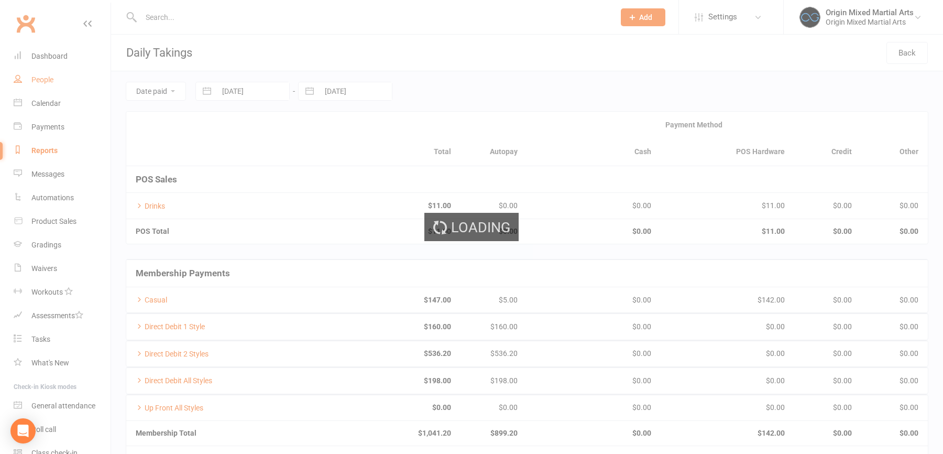
select select "100"
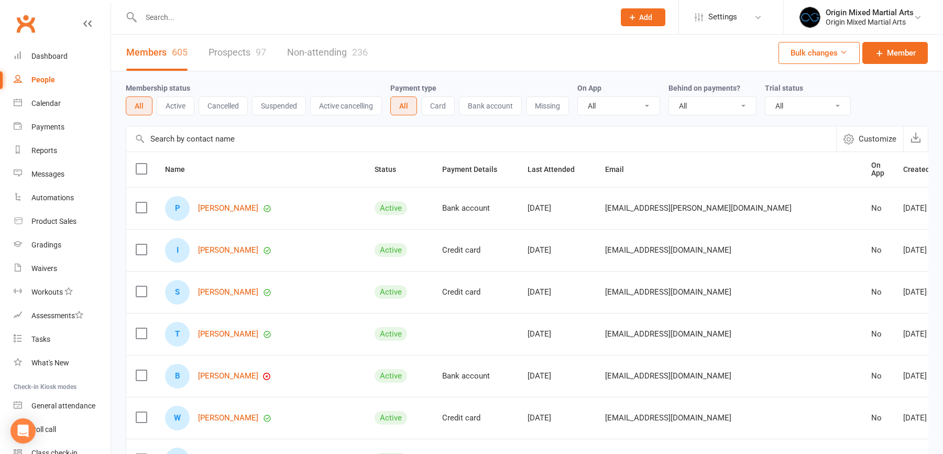
click at [239, 61] on link "Prospects 97" at bounding box center [238, 53] width 58 height 36
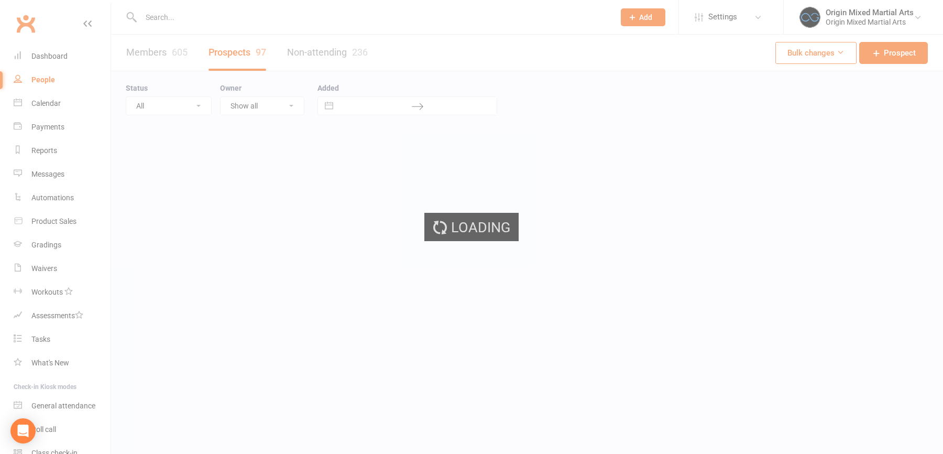
select select "100"
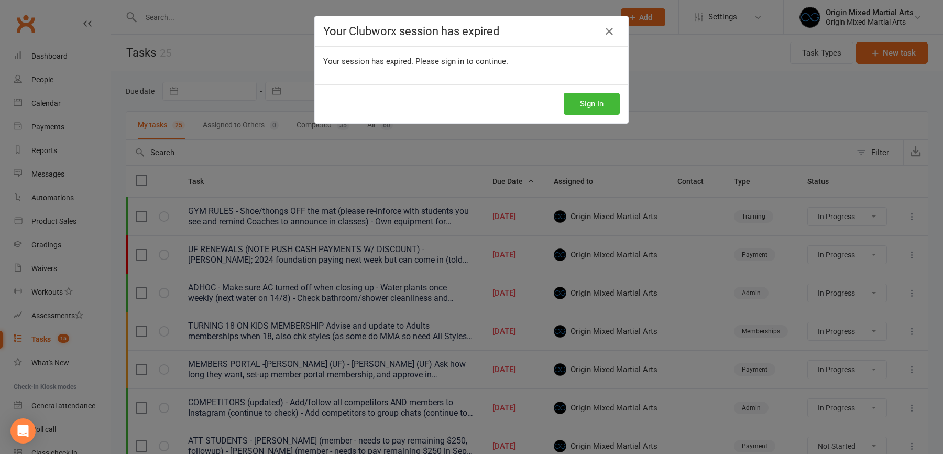
select select "started"
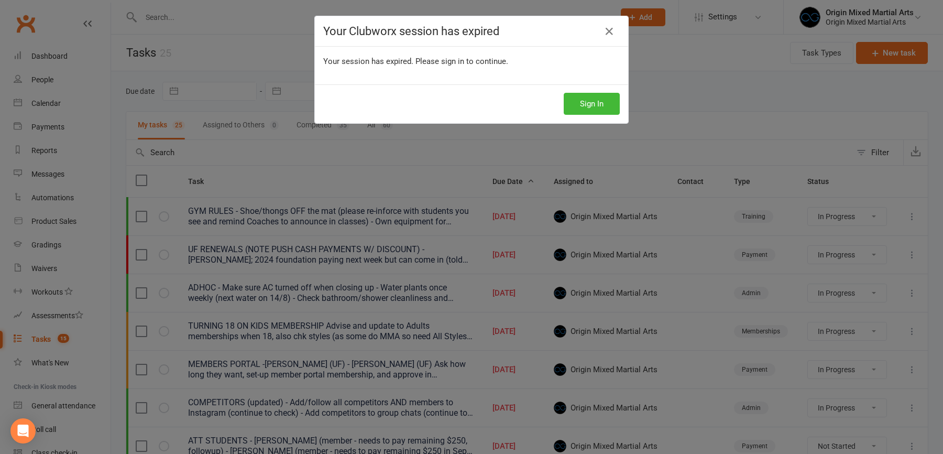
select select "started"
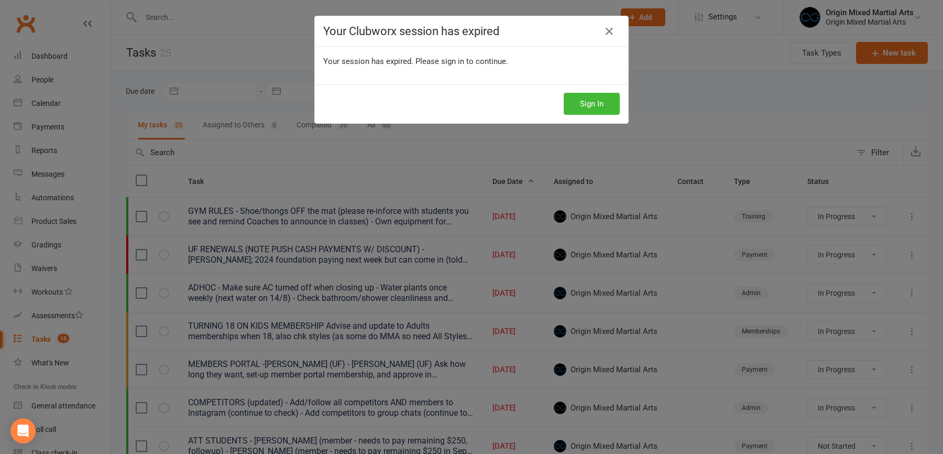
select select "waiting"
select select "started"
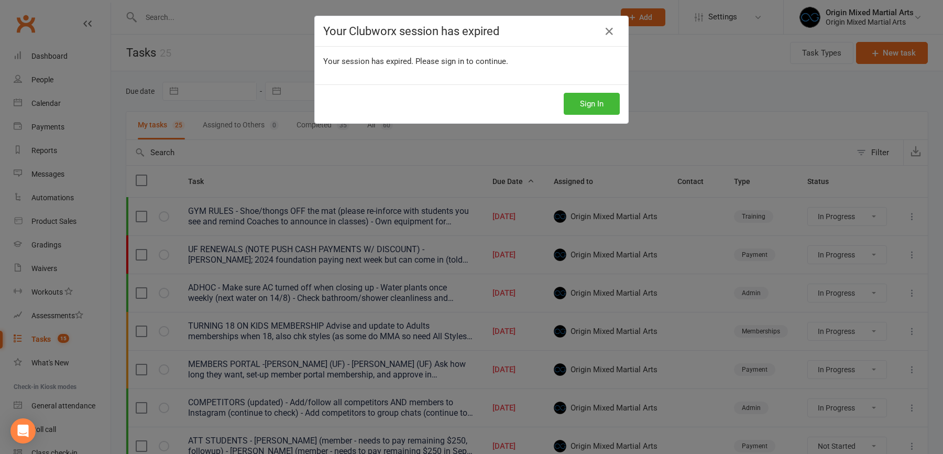
select select "started"
select select "waiting"
select select "started"
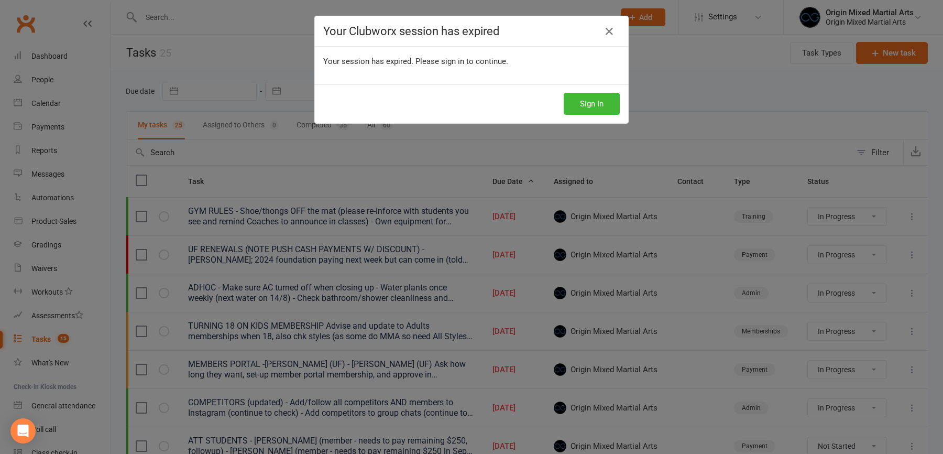
select select "started"
select select "waiting"
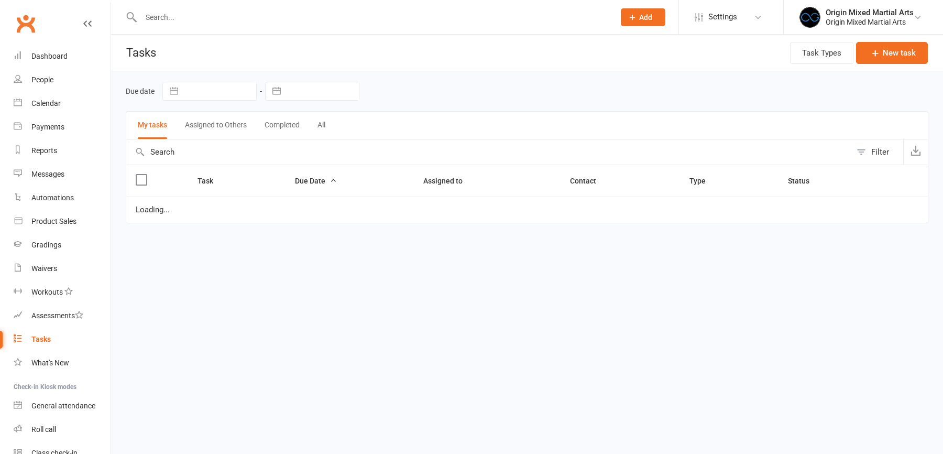
select select "started"
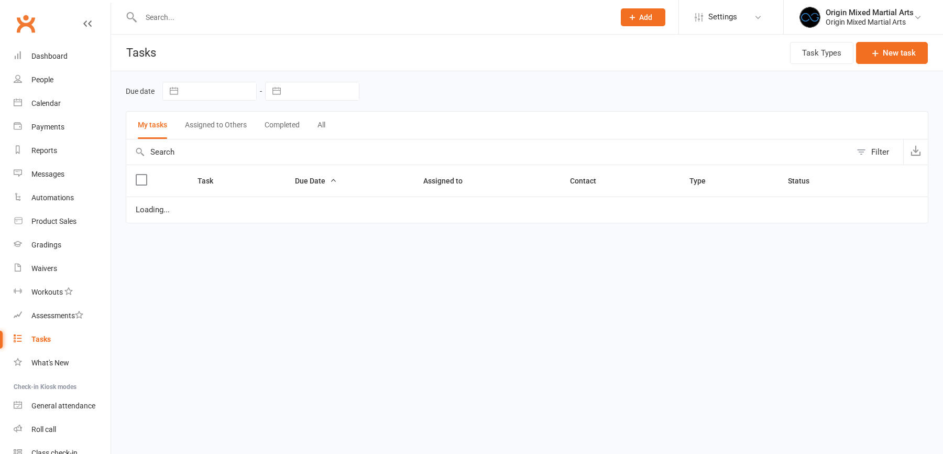
select select "started"
select select "waiting"
select select "started"
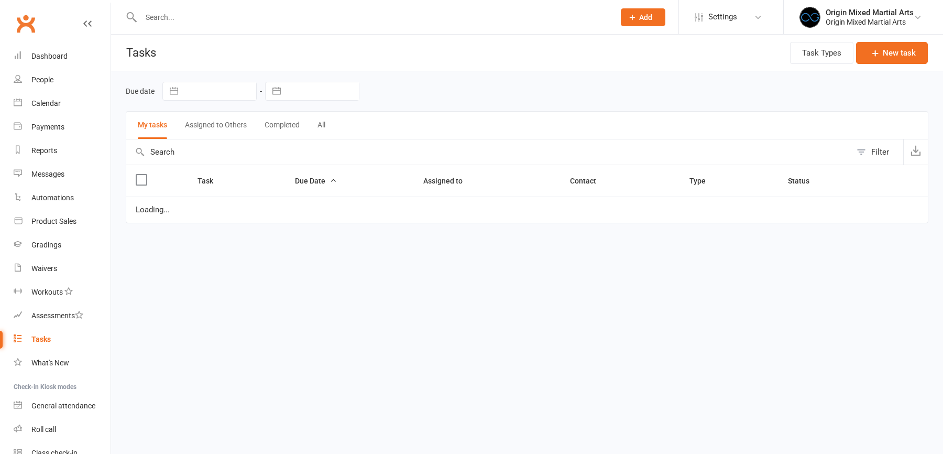
select select "started"
select select "waiting"
select select "started"
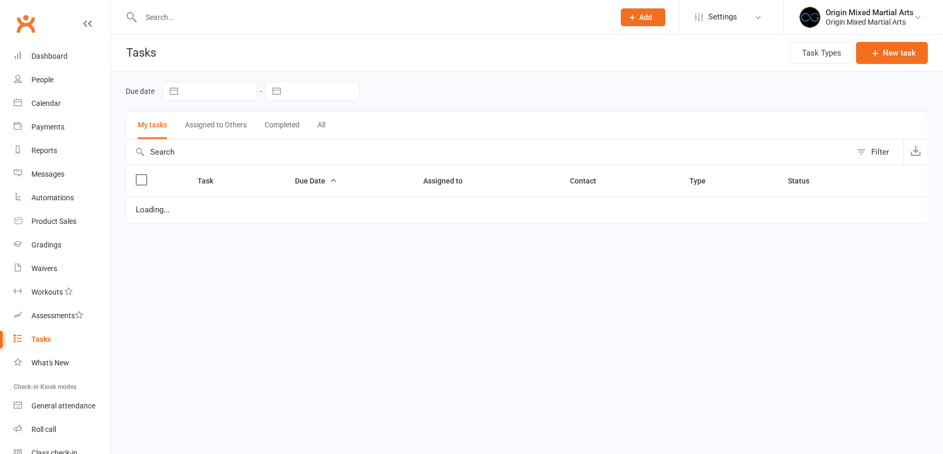
select select "waiting"
select select "started"
select select "waiting"
select select "started"
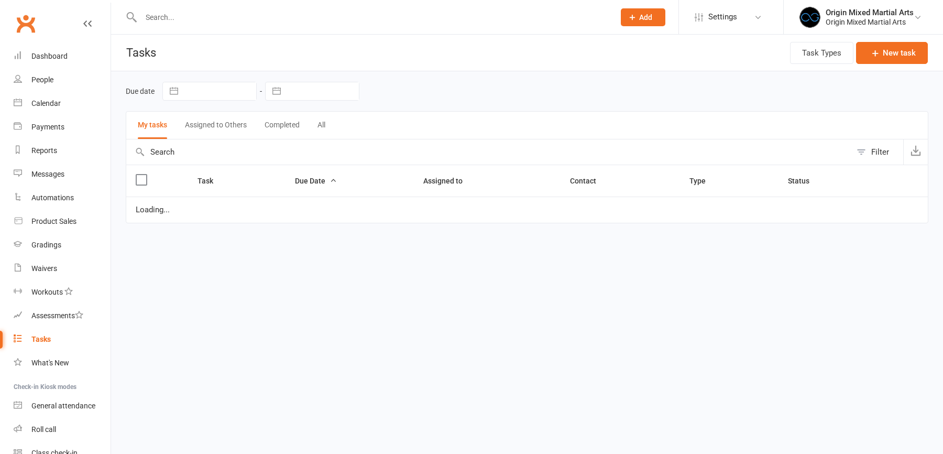
select select "started"
select select "waiting"
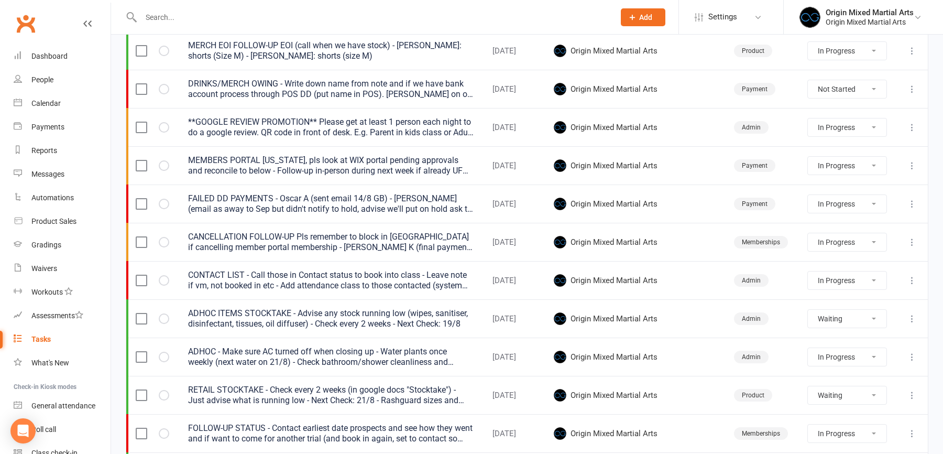
scroll to position [527, 0]
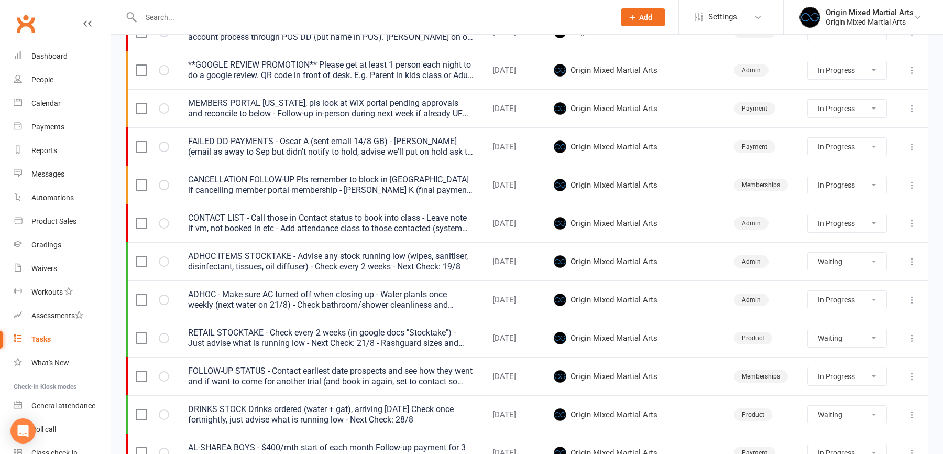
click at [914, 181] on icon at bounding box center [912, 185] width 10 height 10
click at [871, 218] on link "Edit" at bounding box center [866, 222] width 104 height 21
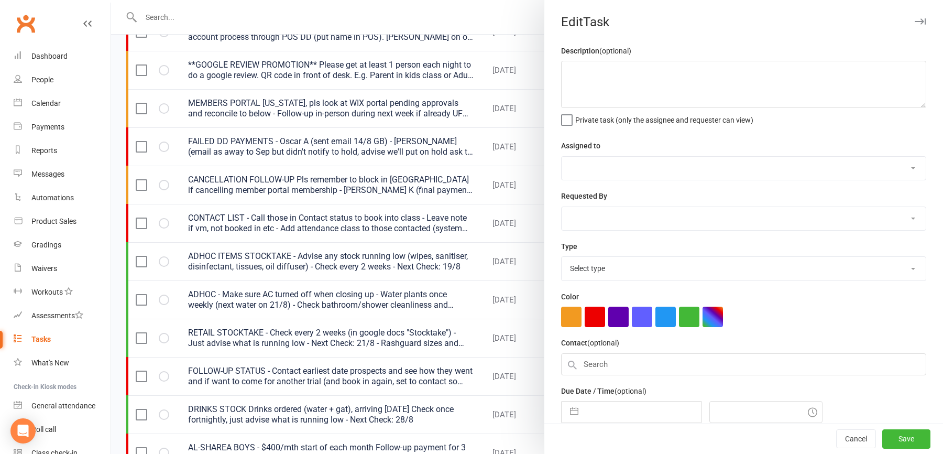
type textarea "CANCELLATION FOLLOW-UP Pls remember to block in WIX if cancelling member portal…"
select select "43946"
type input "19 Aug 2025"
type input "4:00pm"
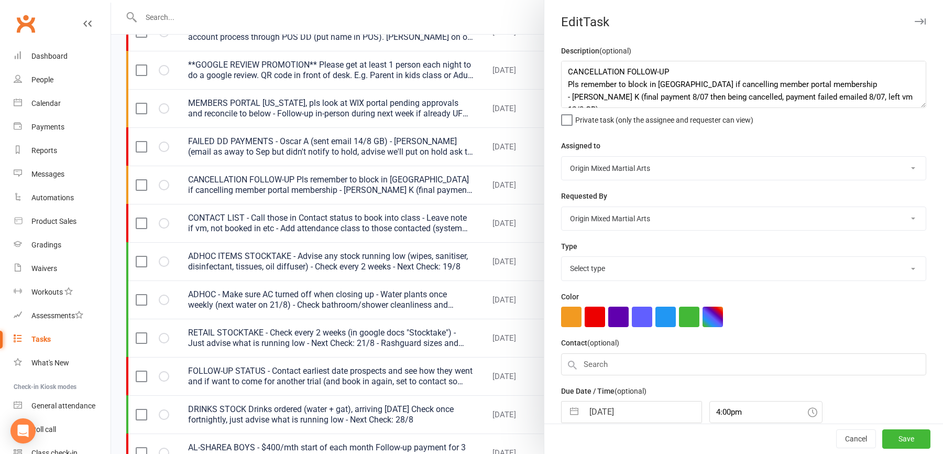
select select "31499"
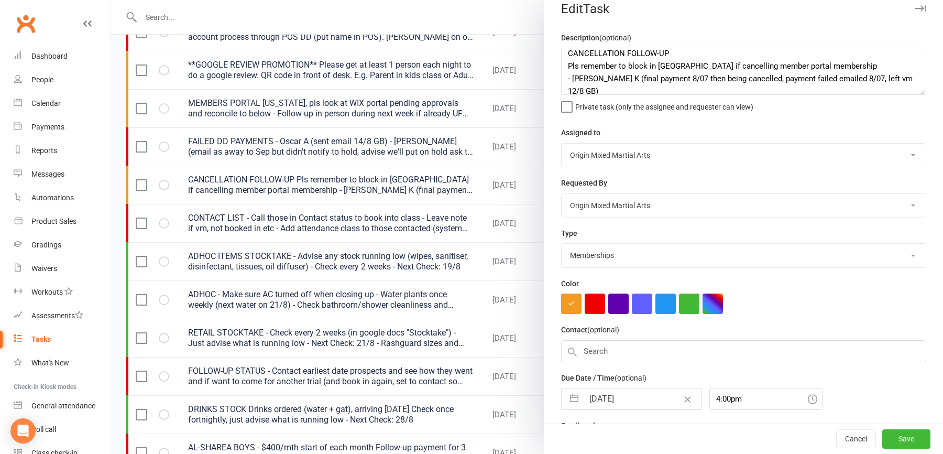
scroll to position [0, 0]
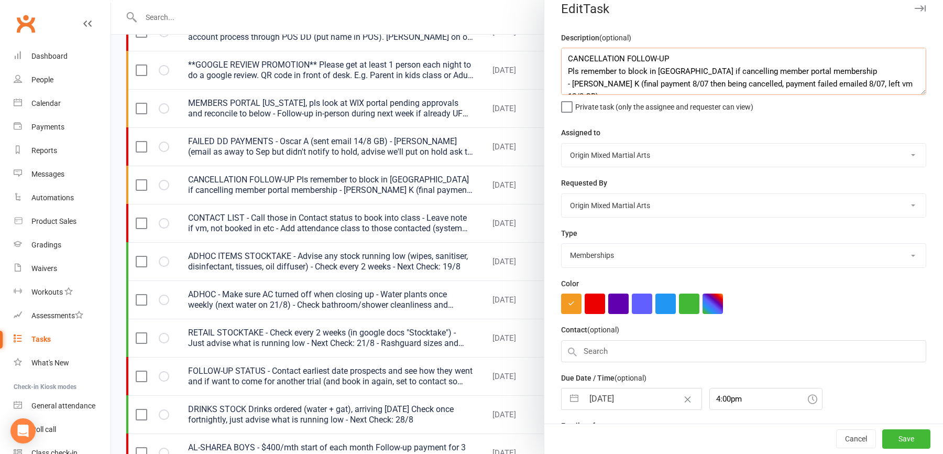
click at [833, 70] on textarea "CANCELLATION FOLLOW-UP Pls remember to block in WIX if cancelling member portal…" at bounding box center [743, 71] width 365 height 47
type textarea "CANCELLATION FOLLOW-UP Pls remember to block in WIX if cancelling member portal…"
click at [901, 438] on button "Save" at bounding box center [906, 439] width 48 height 19
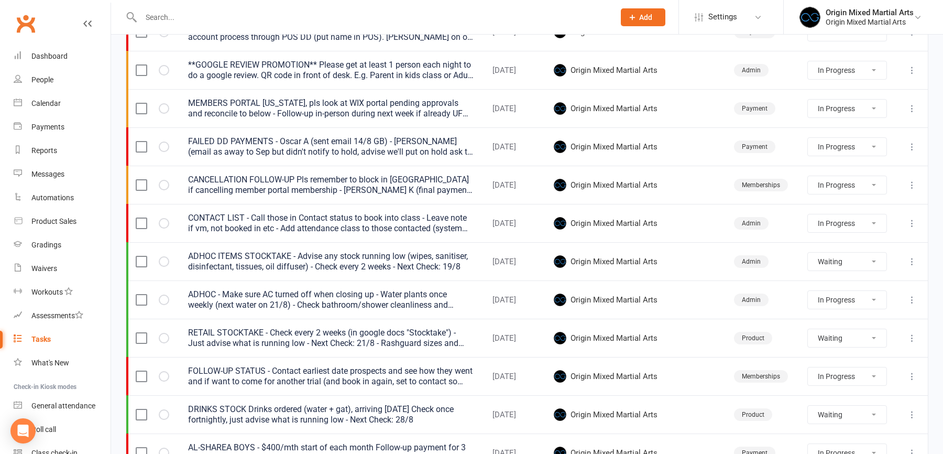
select select "started"
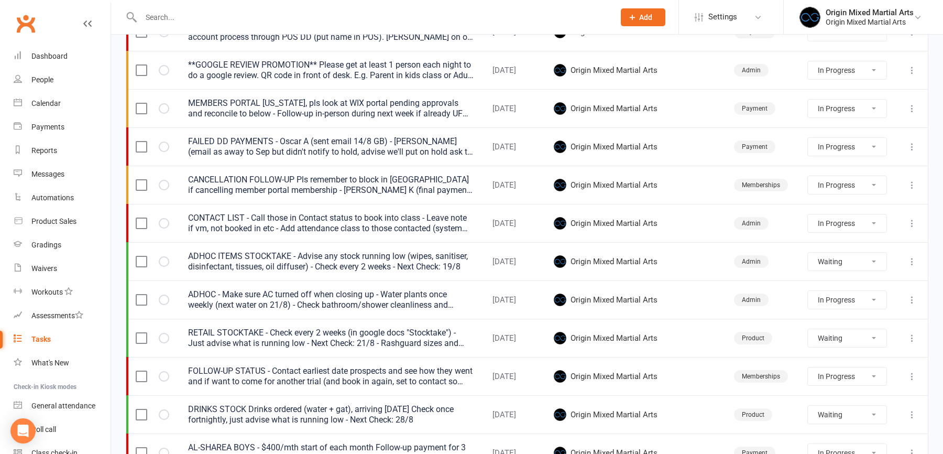
select select "started"
select select "waiting"
select select "started"
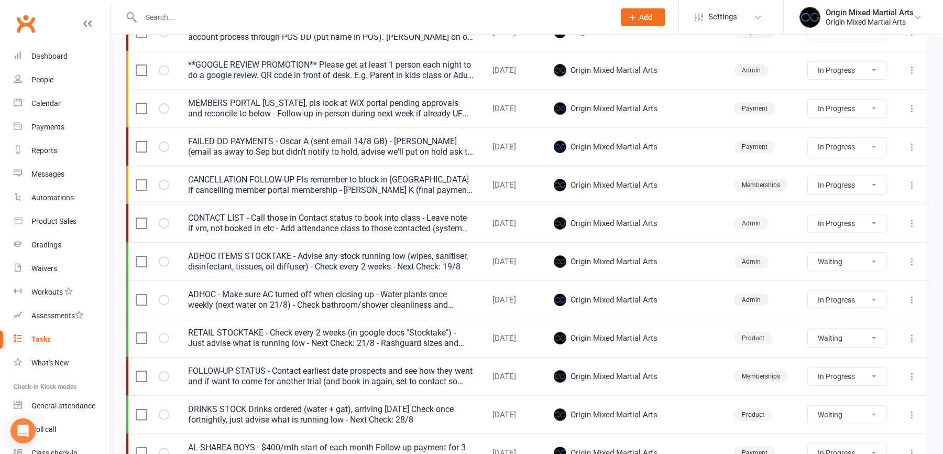
select select "started"
select select "waiting"
select select "started"
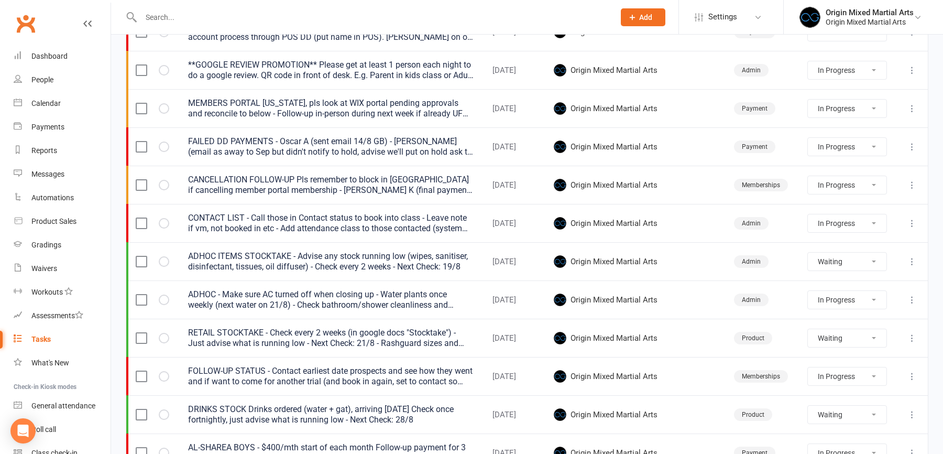
select select "waiting"
select select "started"
select select "waiting"
select select "started"
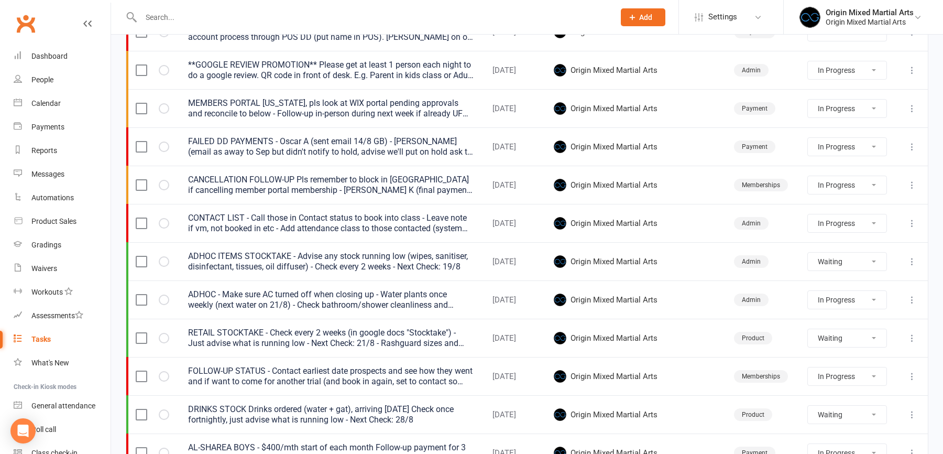
select select "started"
select select "waiting"
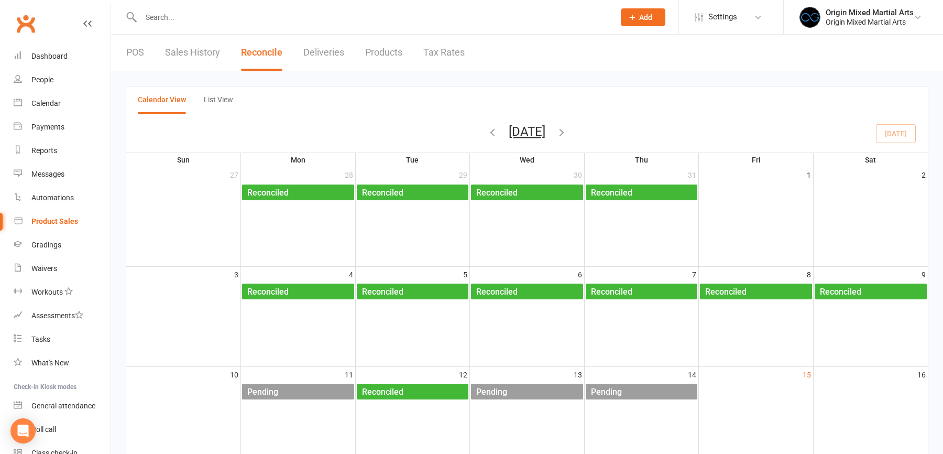
click at [147, 50] on div "POS Sales History Reconcile Deliveries Products Tax Rates" at bounding box center [295, 53] width 369 height 36
click at [141, 50] on link "POS" at bounding box center [135, 53] width 18 height 36
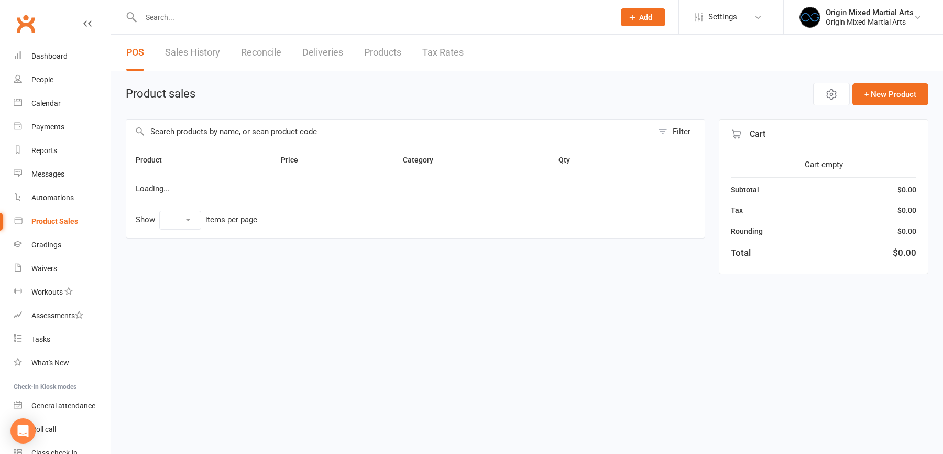
select select "10"
click at [195, 145] on th "Product" at bounding box center [198, 159] width 145 height 31
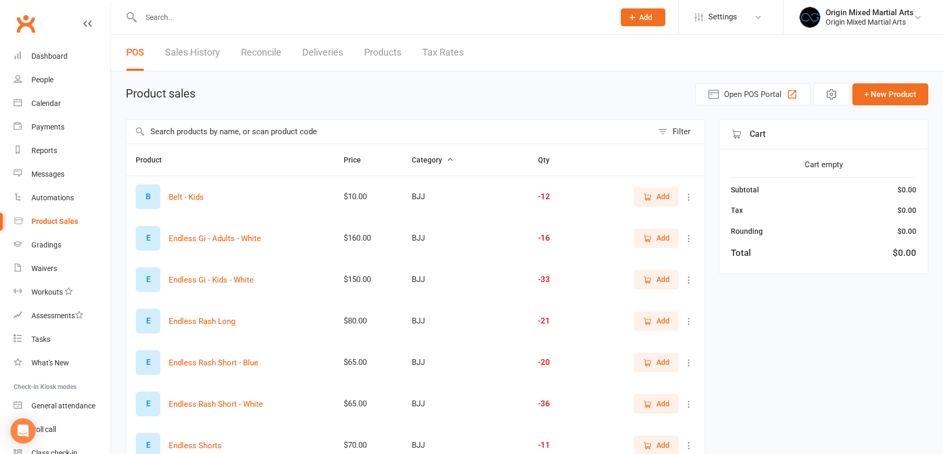
click at [197, 128] on input "text" at bounding box center [389, 131] width 527 height 24
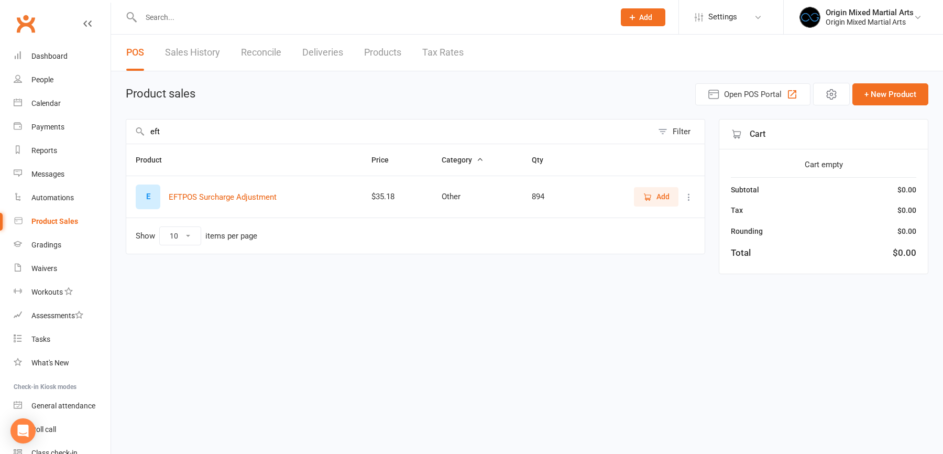
type input "eft"
click at [688, 194] on icon at bounding box center [689, 197] width 10 height 10
click at [675, 214] on link "View / Edit" at bounding box center [643, 215] width 104 height 21
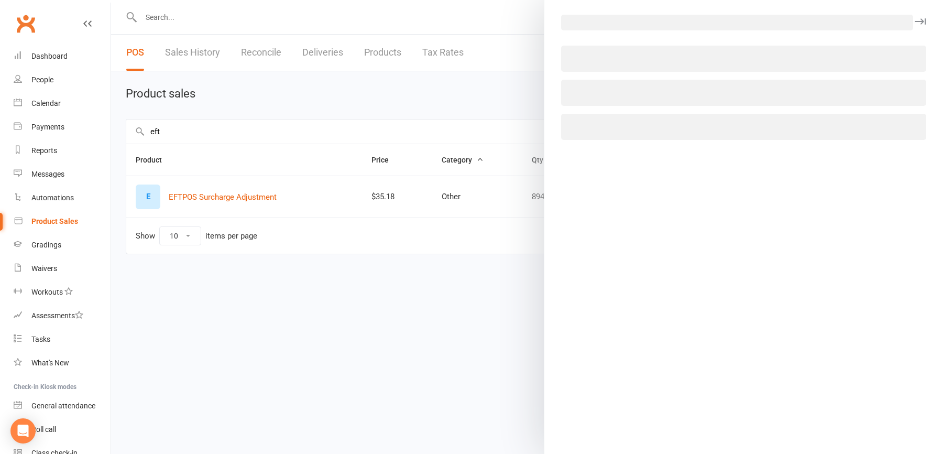
select select "2536"
select select "1027"
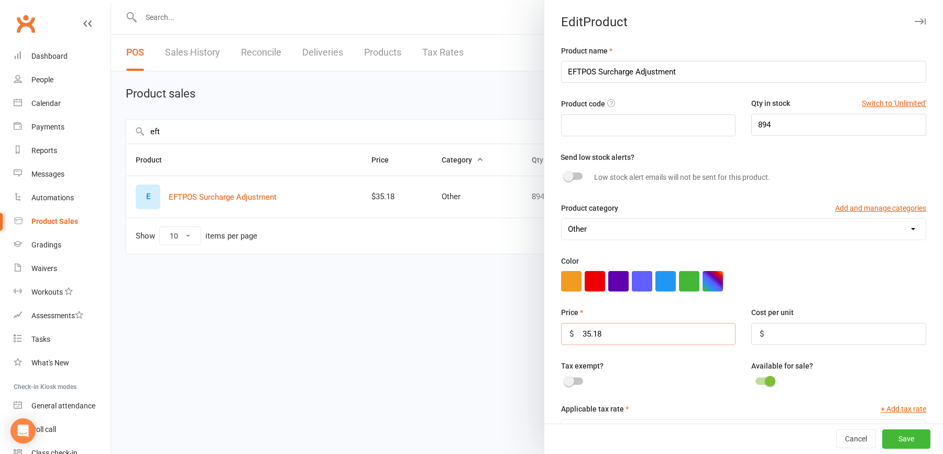
drag, startPoint x: 611, startPoint y: 336, endPoint x: 543, endPoint y: 335, distance: 68.1
click at [545, 335] on div "Product name EFTPOS Surcharge Adjustment Product code Qty in stock Switch to 'U…" at bounding box center [743, 299] width 399 height 508
type input "1.28"
click at [920, 441] on button "Save" at bounding box center [906, 439] width 48 height 19
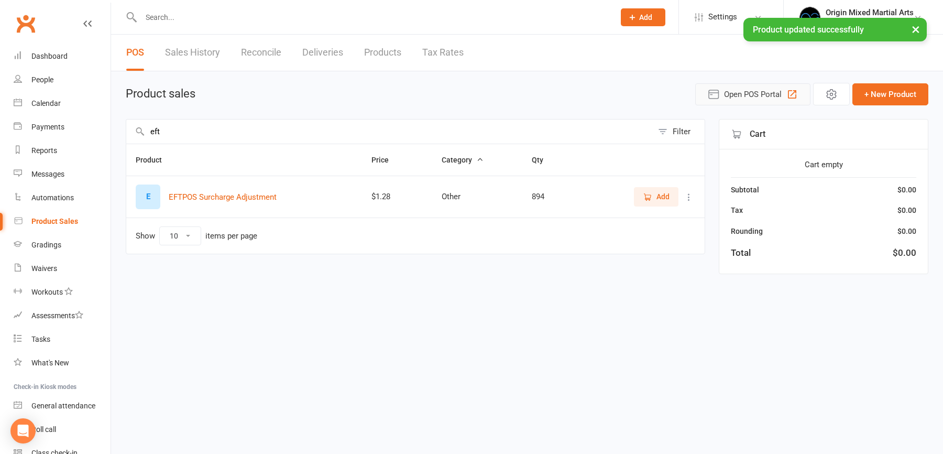
click at [742, 89] on span "Open POS Portal" at bounding box center [753, 94] width 58 height 13
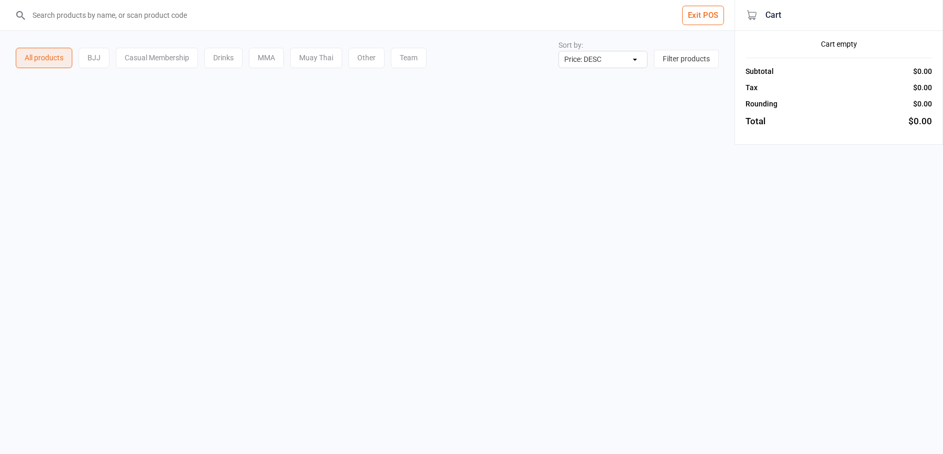
select select "price-desc"
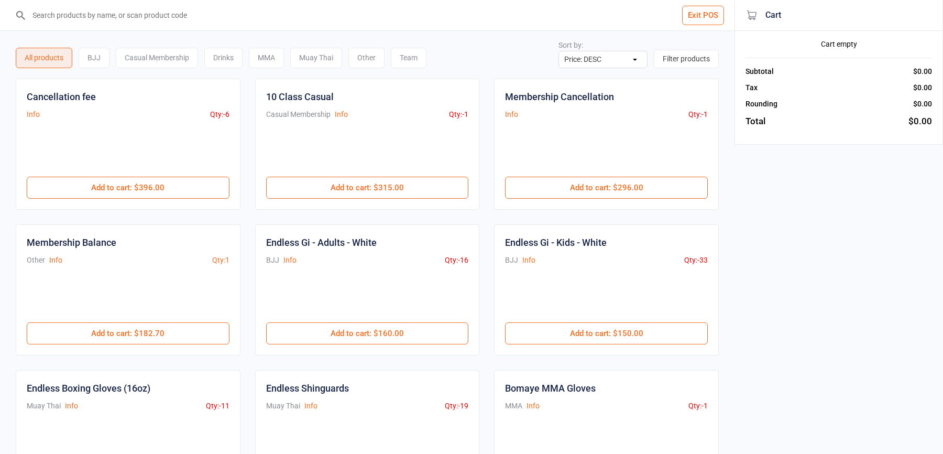
click at [191, 25] on input "search" at bounding box center [373, 15] width 693 height 30
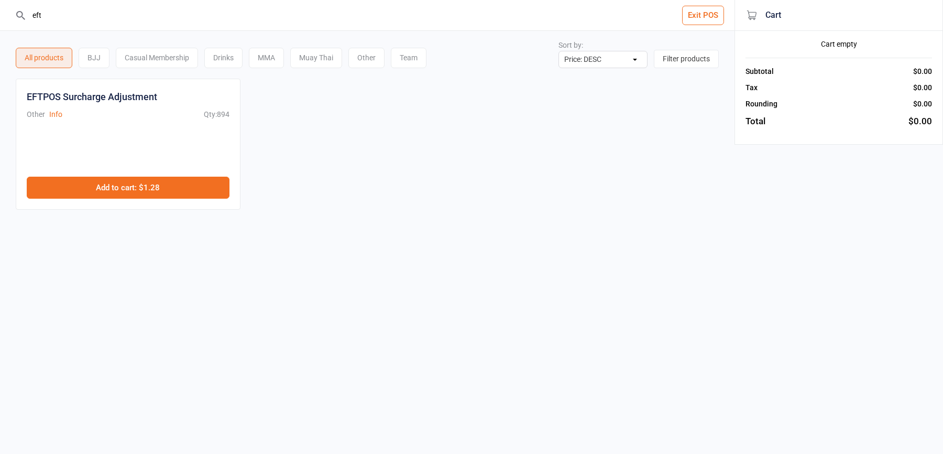
type input "eft"
click at [170, 191] on button "Add to cart : $1.28" at bounding box center [128, 188] width 203 height 22
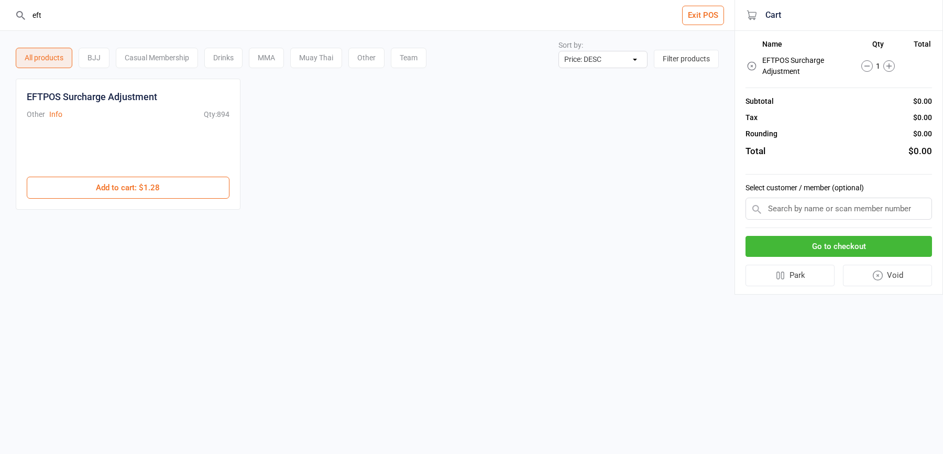
click at [865, 245] on button "Go to checkout" at bounding box center [839, 246] width 187 height 21
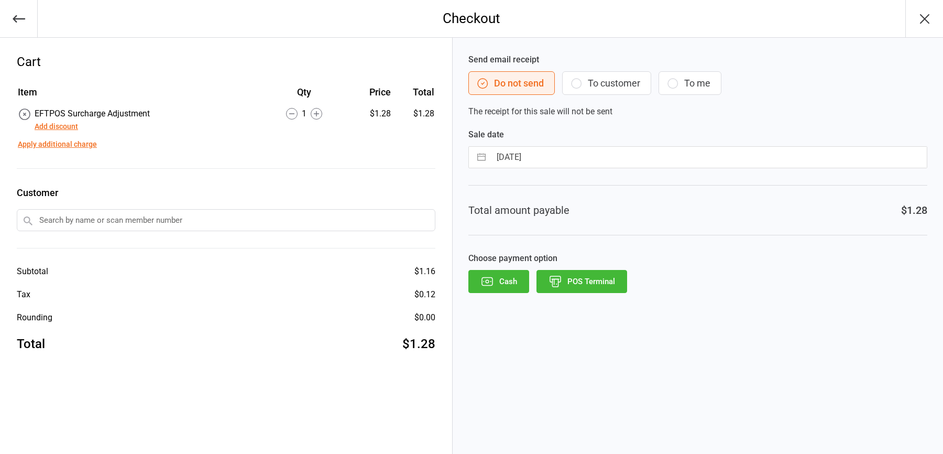
click at [601, 169] on div "Send email receipt Do not send To customer To me The receipt for this sale will…" at bounding box center [698, 246] width 490 height 416
click at [591, 145] on div "Sale date [DATE] Navigate forward to interact with the calendar and select a da…" at bounding box center [697, 148] width 459 height 40
click at [542, 185] on div "Total amount payable $1.28" at bounding box center [697, 210] width 459 height 50
click at [542, 159] on input "[DATE]" at bounding box center [709, 157] width 436 height 21
select select "6"
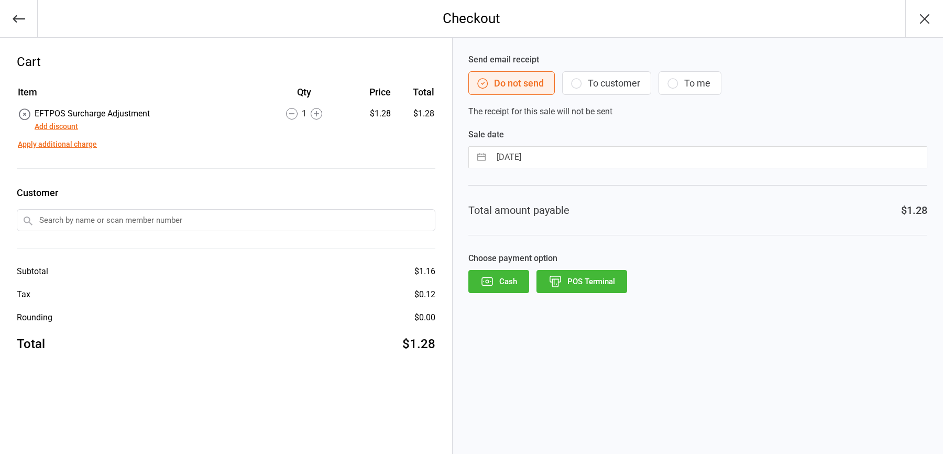
select select "2025"
select select "7"
select select "2025"
select select "8"
select select "2025"
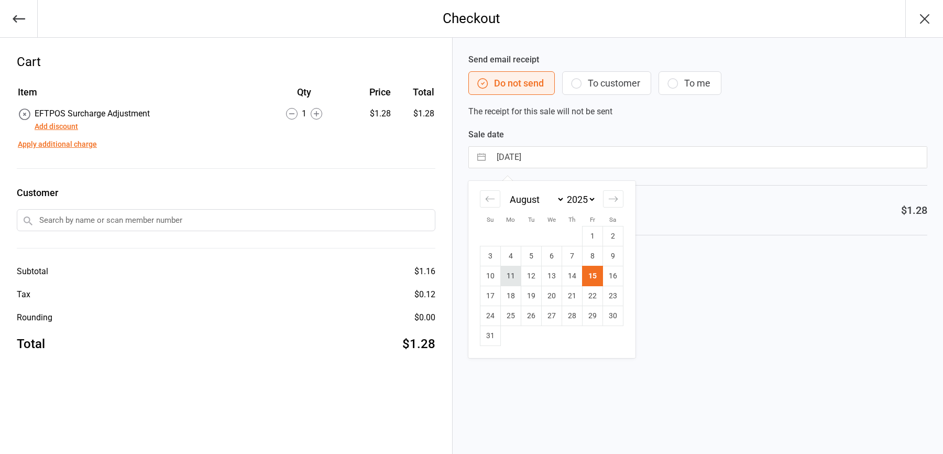
click at [515, 274] on td "11" at bounding box center [511, 276] width 20 height 20
type input "[DATE]"
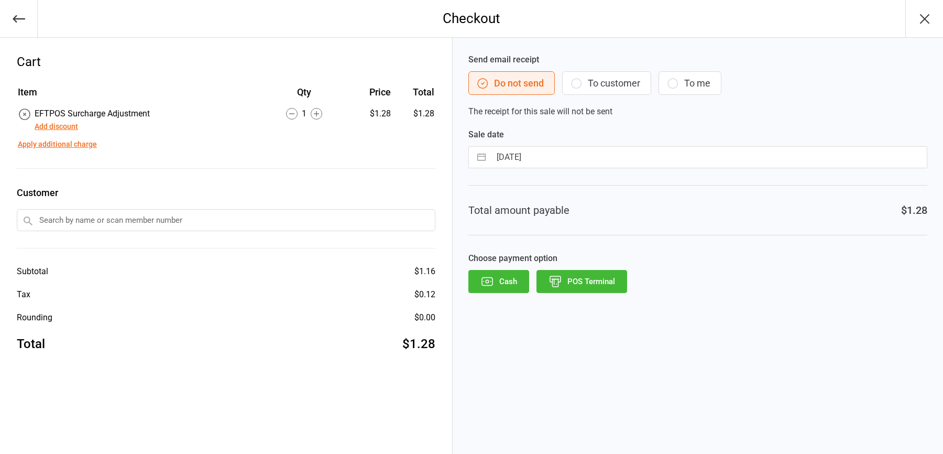
click at [613, 281] on button "POS Terminal" at bounding box center [582, 281] width 91 height 23
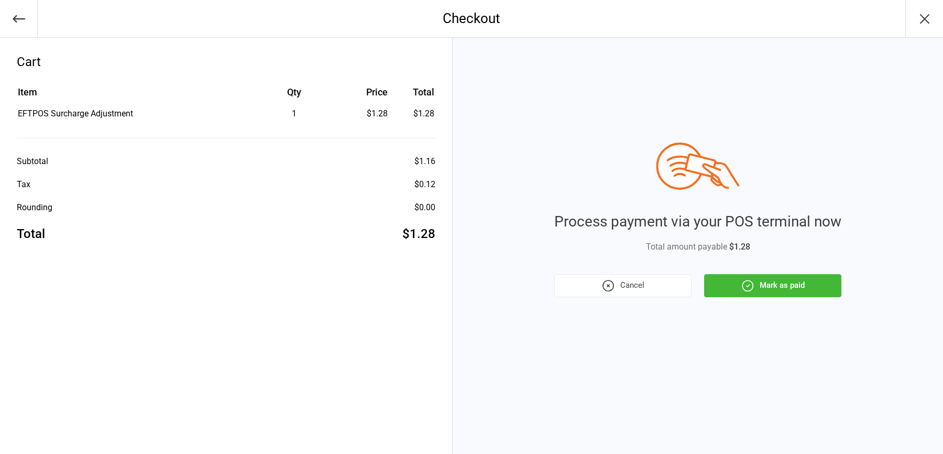
click at [795, 304] on div "Process payment via your POS terminal now Total amount payable $1.28 Cancel Mar…" at bounding box center [698, 246] width 490 height 416
click at [795, 292] on button "Mark as paid" at bounding box center [772, 285] width 137 height 23
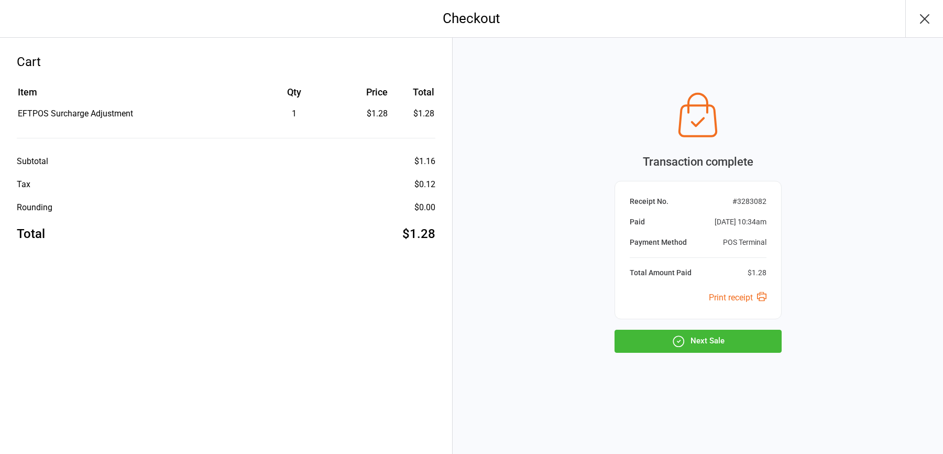
click at [727, 345] on button "Next Sale" at bounding box center [698, 341] width 167 height 23
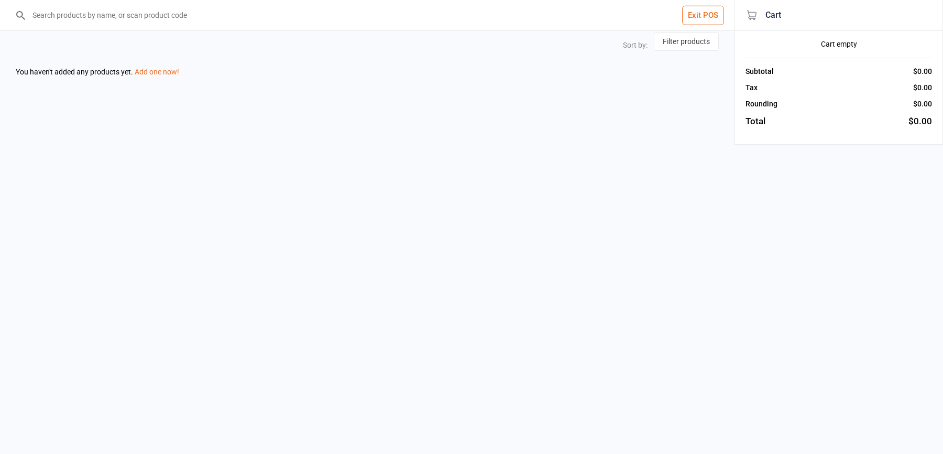
select select "price-desc"
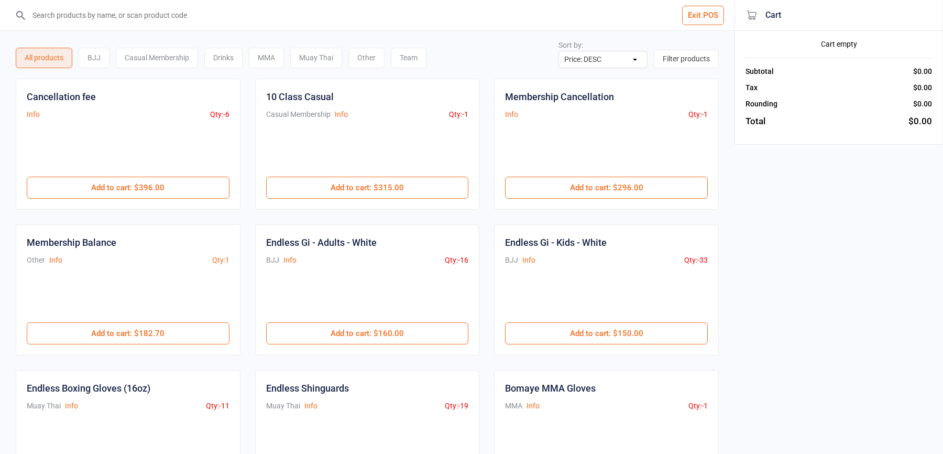
click at [702, 9] on button "Exit POS" at bounding box center [703, 15] width 42 height 19
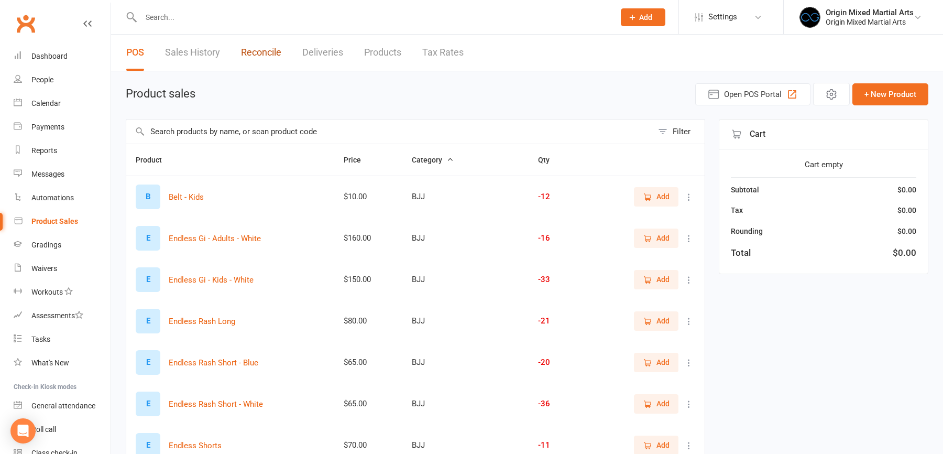
click at [257, 50] on link "Reconcile" at bounding box center [261, 53] width 40 height 36
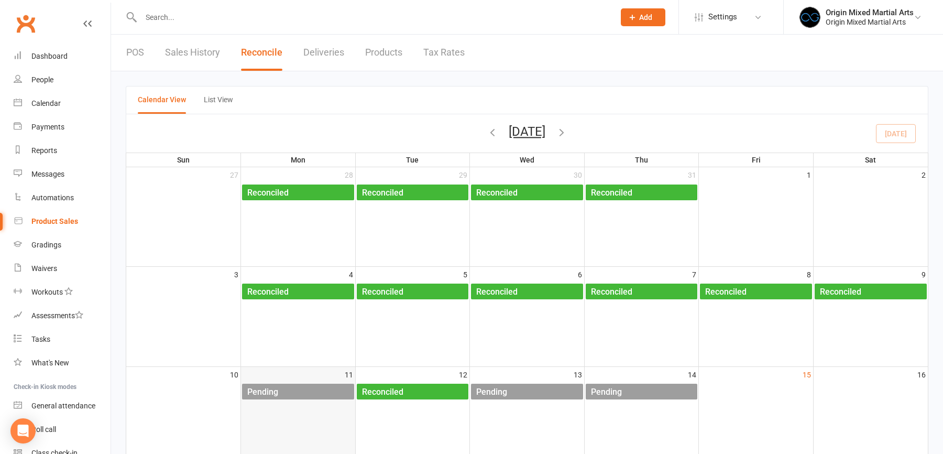
click at [320, 384] on div "Pending" at bounding box center [300, 392] width 107 height 17
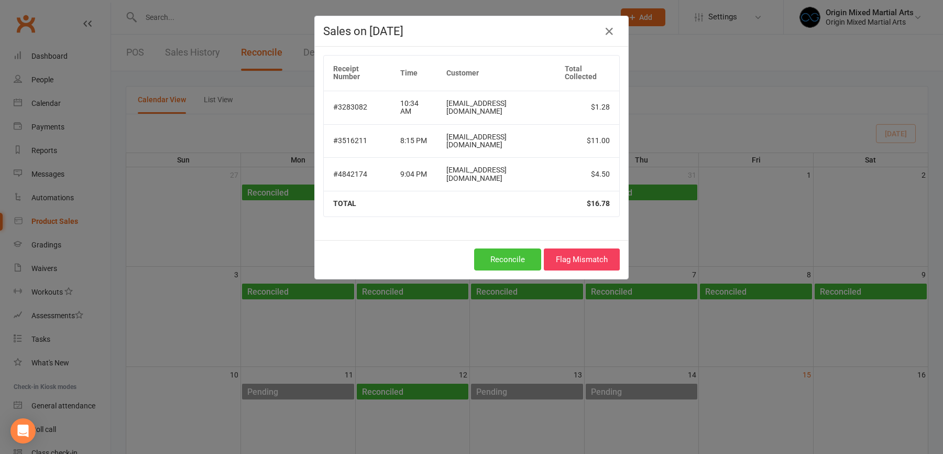
click at [508, 248] on button "Reconcile" at bounding box center [507, 259] width 67 height 22
